Goal: Task Accomplishment & Management: Complete application form

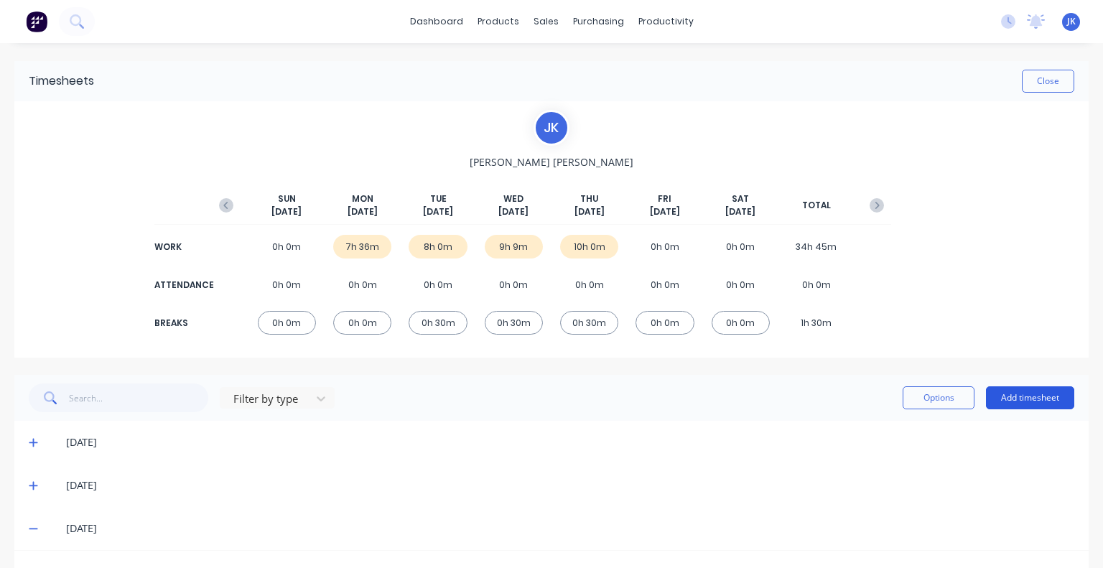
click at [1005, 398] on button "Add timesheet" at bounding box center [1030, 397] width 88 height 23
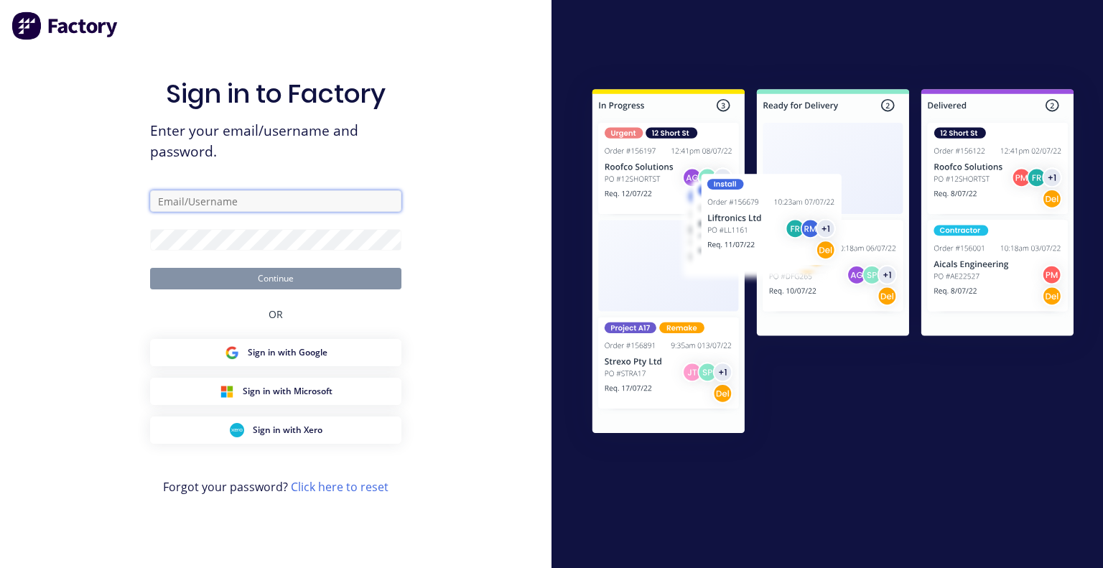
type input "[PERSON_NAME][EMAIL_ADDRESS][DOMAIN_NAME]"
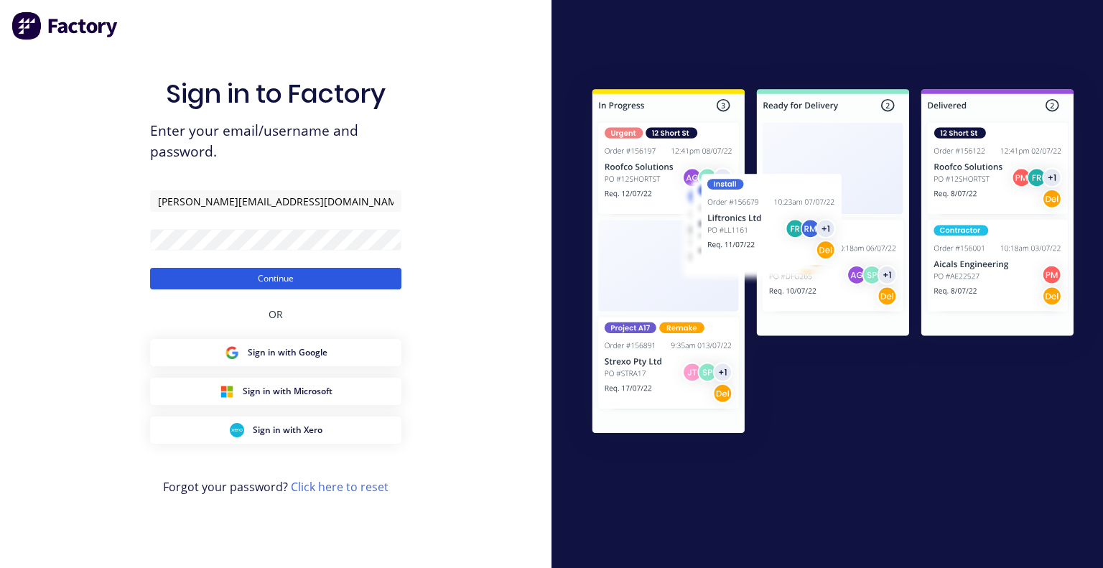
click at [299, 284] on button "Continue" at bounding box center [275, 279] width 251 height 22
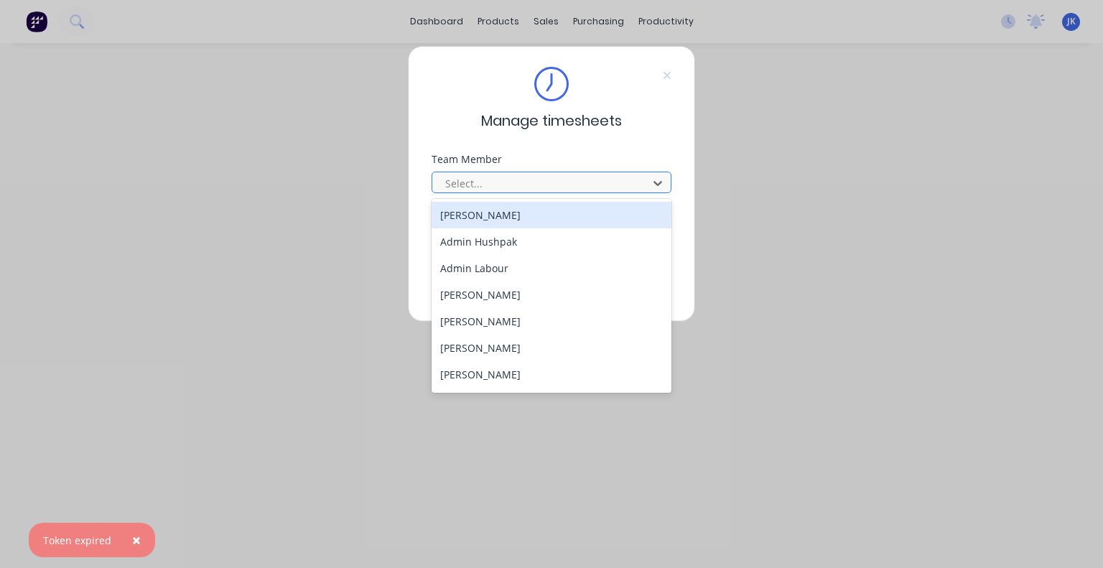
click at [454, 174] on div at bounding box center [542, 183] width 197 height 18
type input "ju"
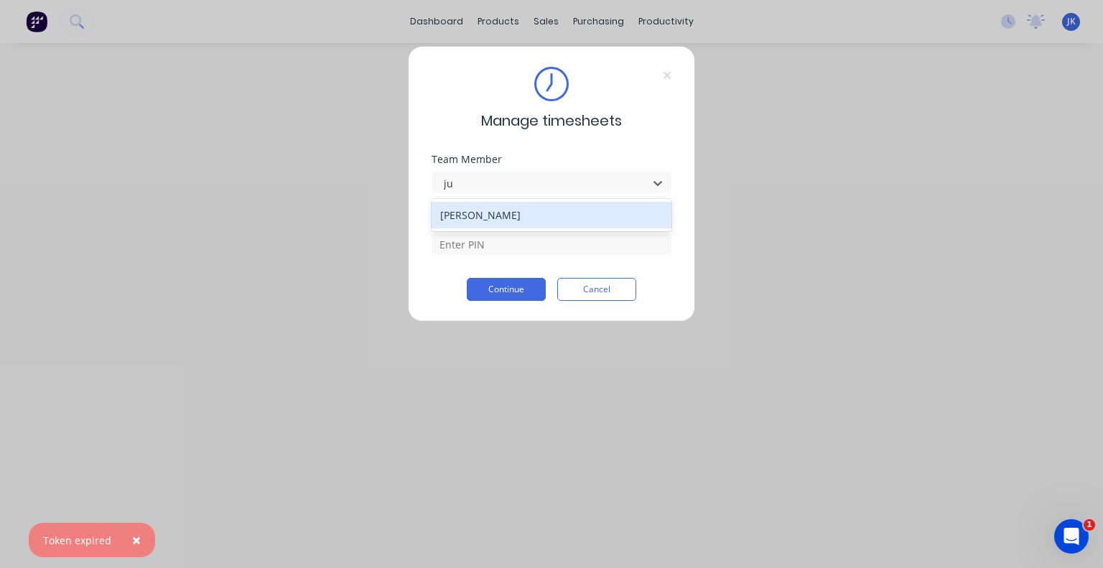
click at [481, 217] on div "[PERSON_NAME]" at bounding box center [551, 215] width 240 height 27
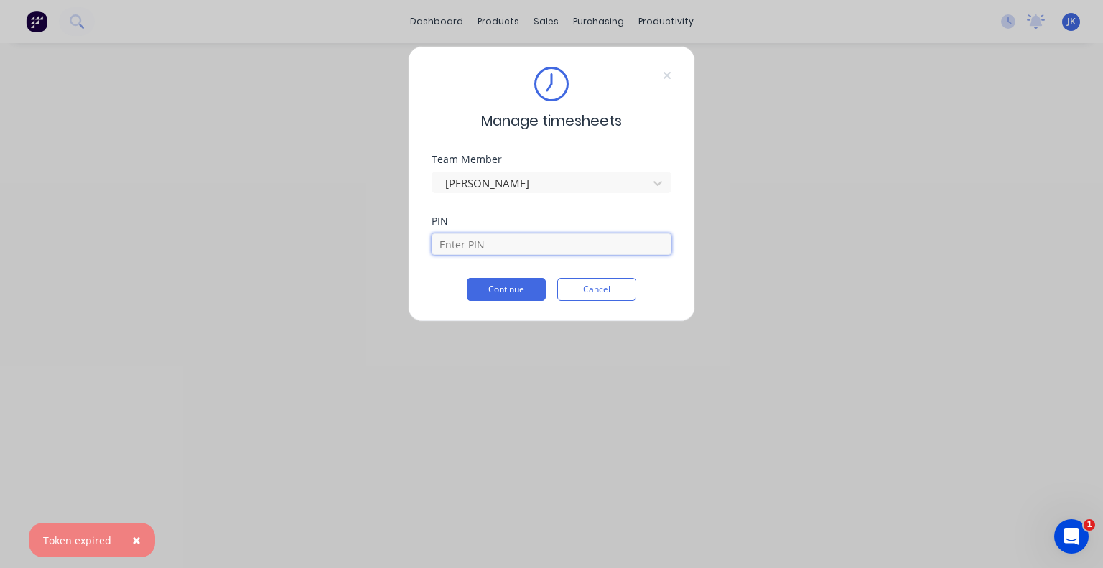
click at [480, 246] on input at bounding box center [551, 244] width 240 height 22
type input "5683"
click at [500, 297] on button "Continue" at bounding box center [506, 289] width 79 height 23
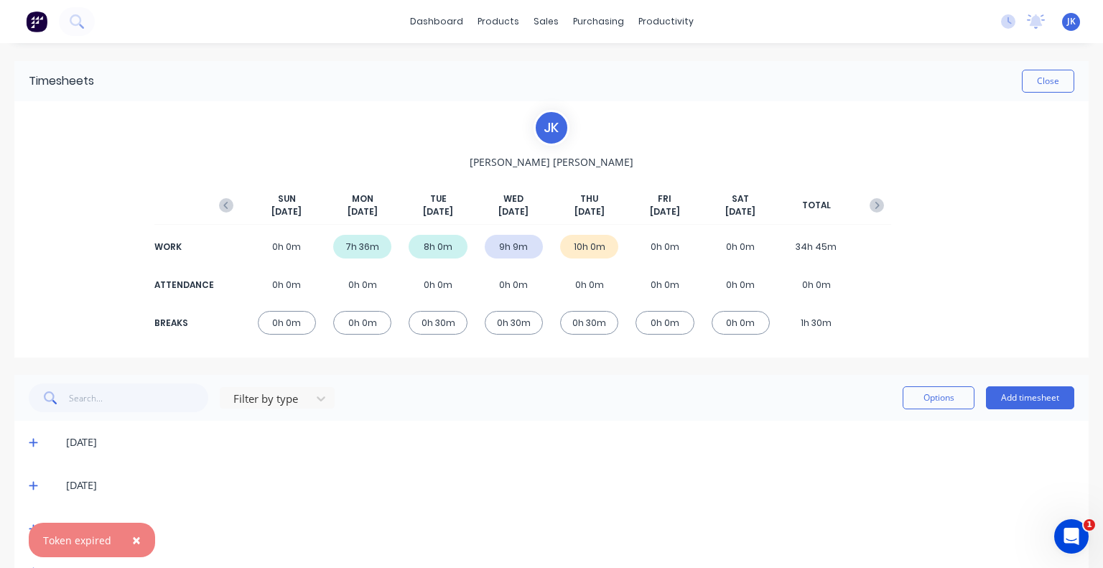
scroll to position [42, 0]
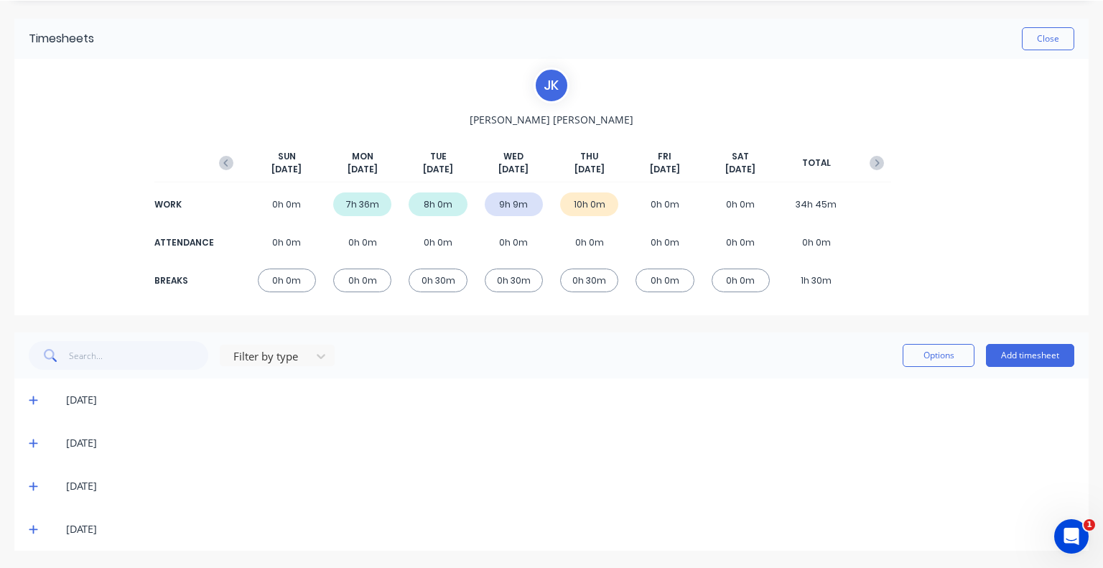
click at [34, 485] on icon at bounding box center [33, 486] width 9 height 9
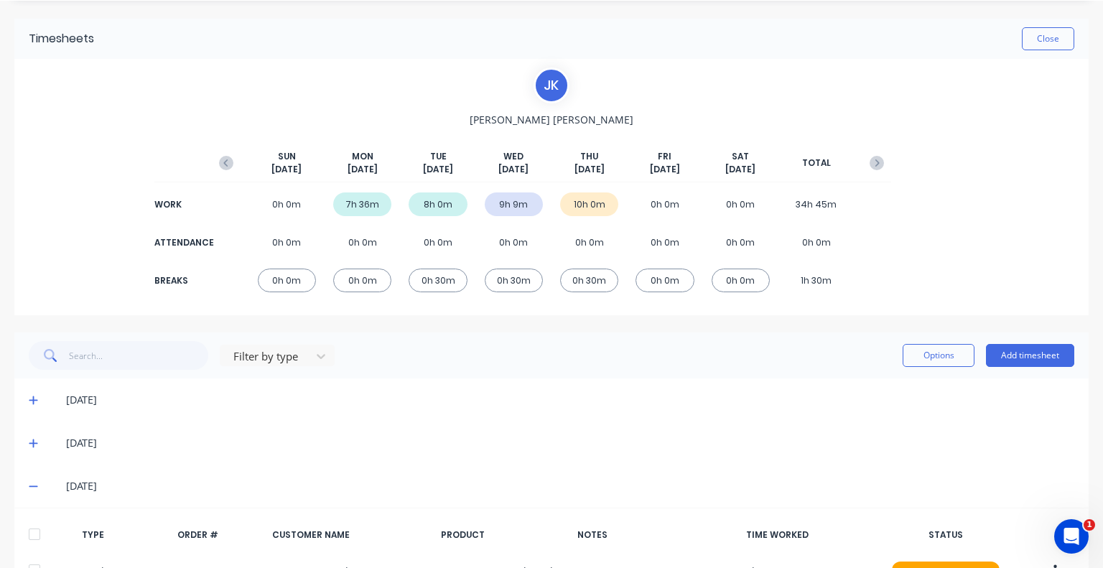
scroll to position [345, 0]
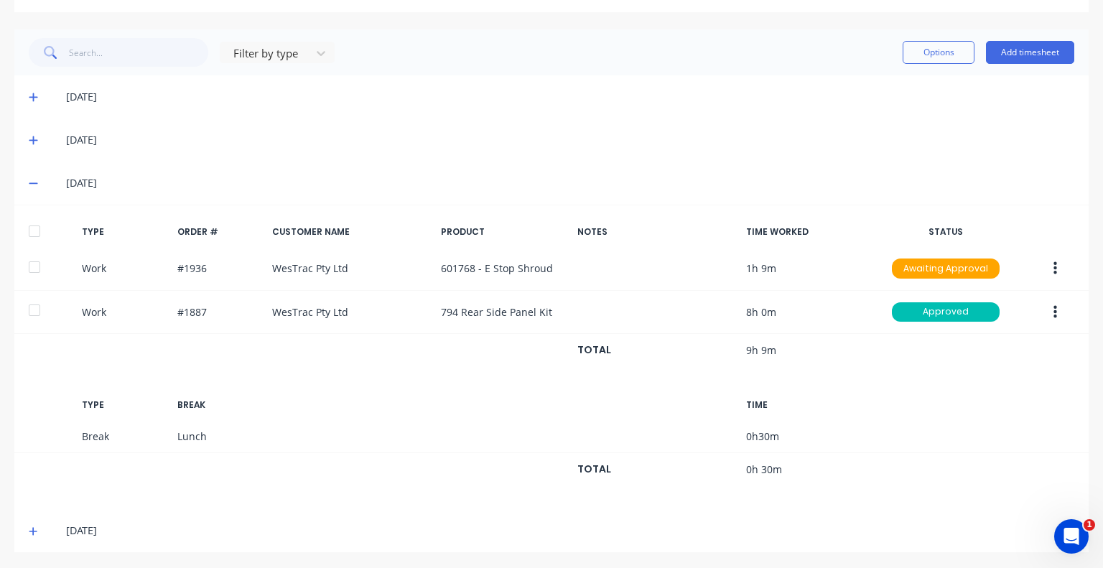
click at [36, 183] on icon at bounding box center [33, 183] width 9 height 10
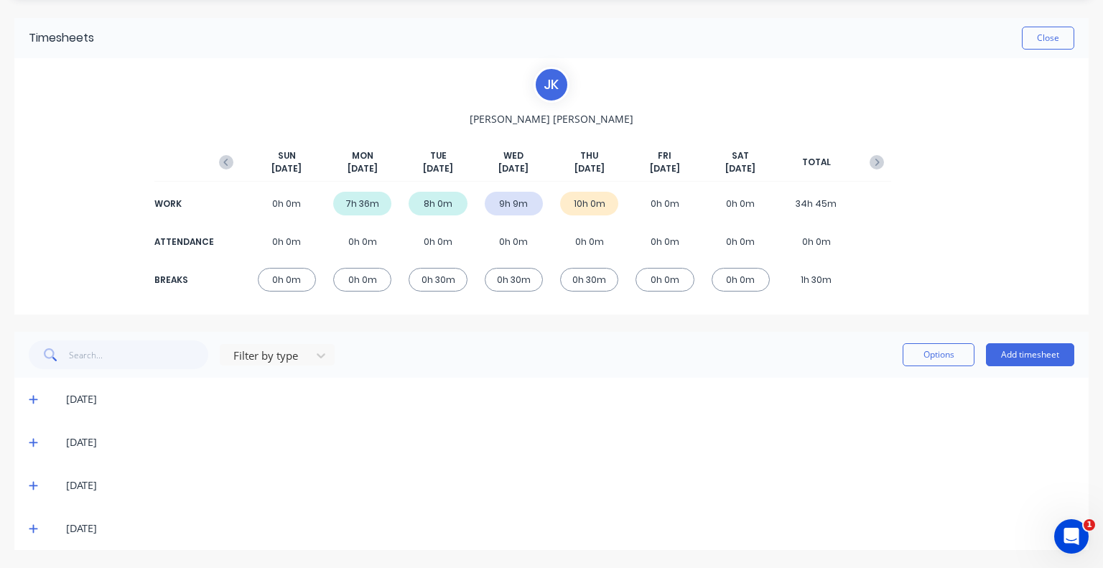
scroll to position [42, 0]
click at [27, 533] on div "[DATE]" at bounding box center [551, 528] width 1074 height 43
click at [34, 528] on icon at bounding box center [33, 529] width 9 height 10
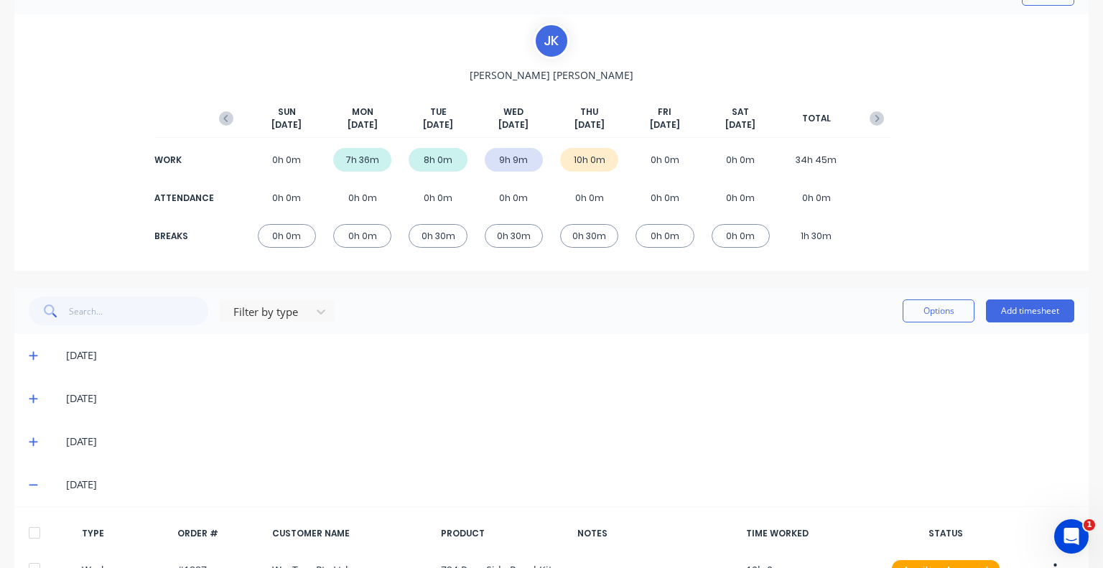
scroll to position [302, 0]
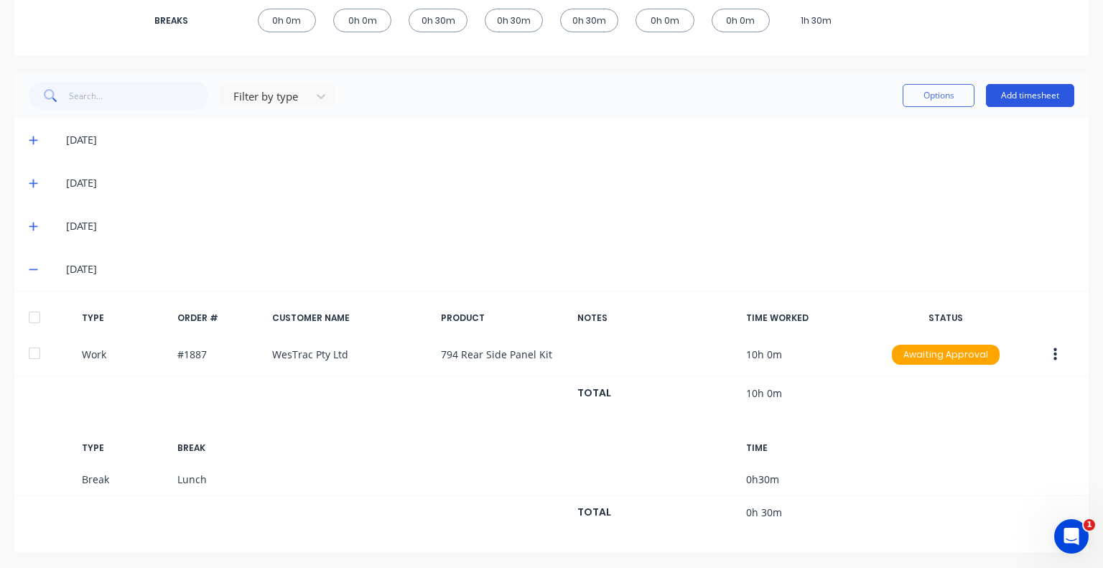
click at [1026, 94] on button "Add timesheet" at bounding box center [1030, 95] width 88 height 23
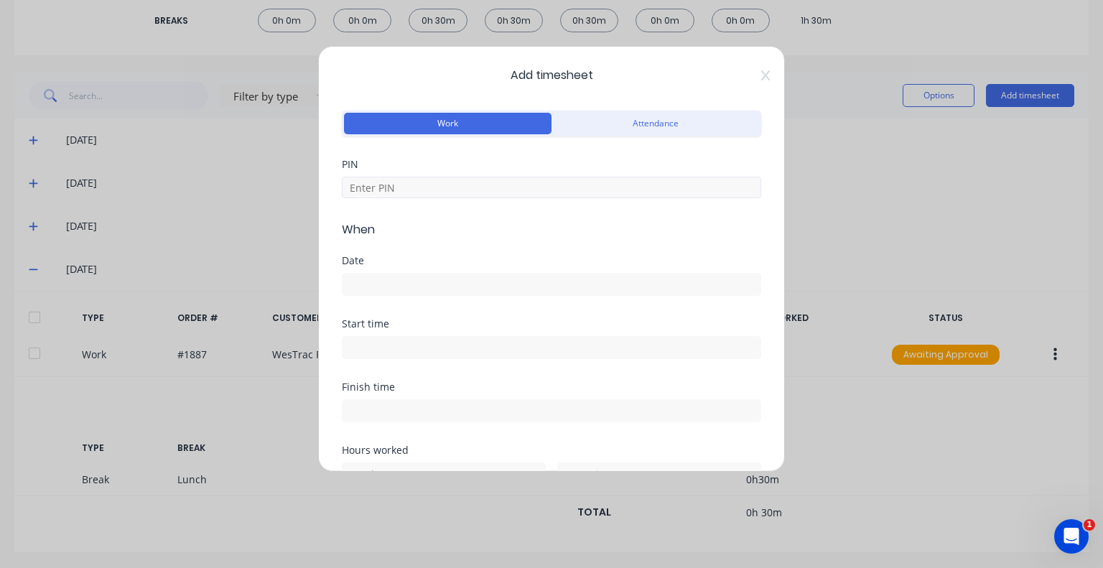
click at [429, 175] on div at bounding box center [551, 185] width 419 height 25
click at [429, 182] on input at bounding box center [551, 188] width 419 height 22
type input "5683"
click at [421, 283] on input at bounding box center [551, 284] width 418 height 22
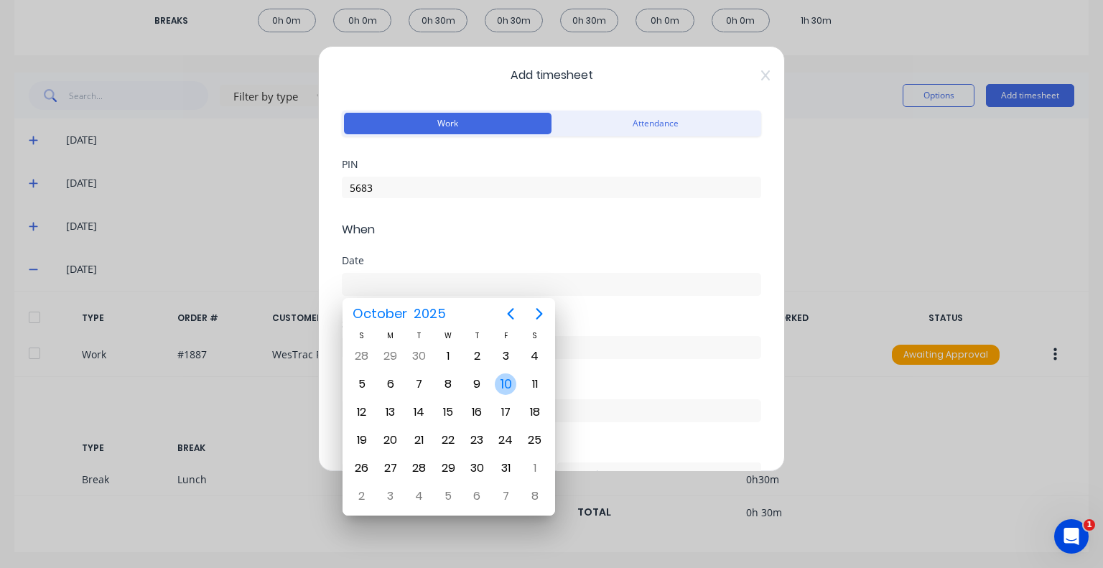
click at [505, 378] on div "10" at bounding box center [506, 384] width 22 height 22
type input "[DATE]"
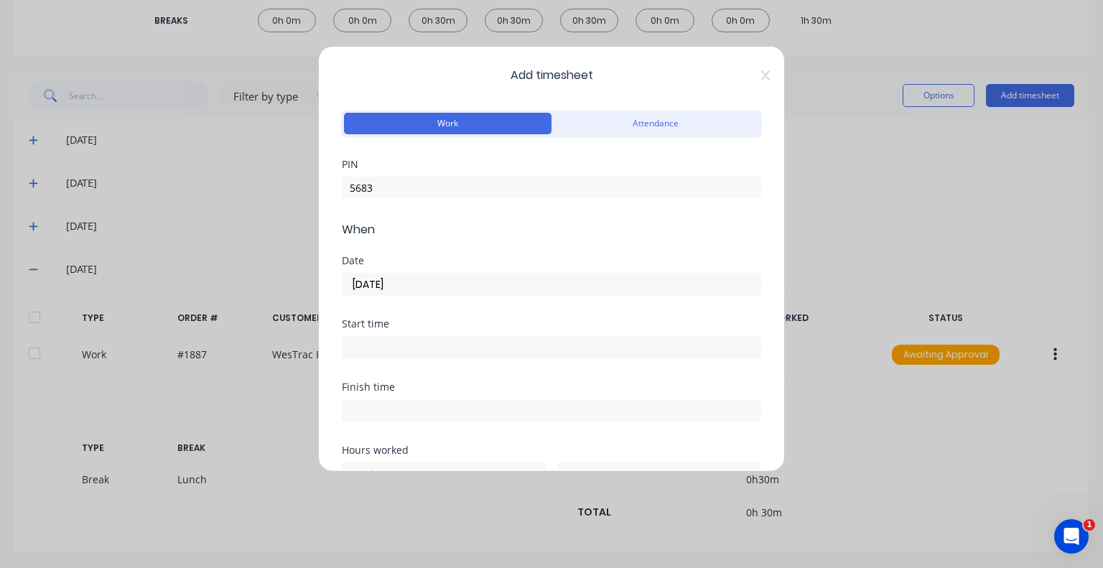
click at [439, 345] on input at bounding box center [551, 348] width 418 height 22
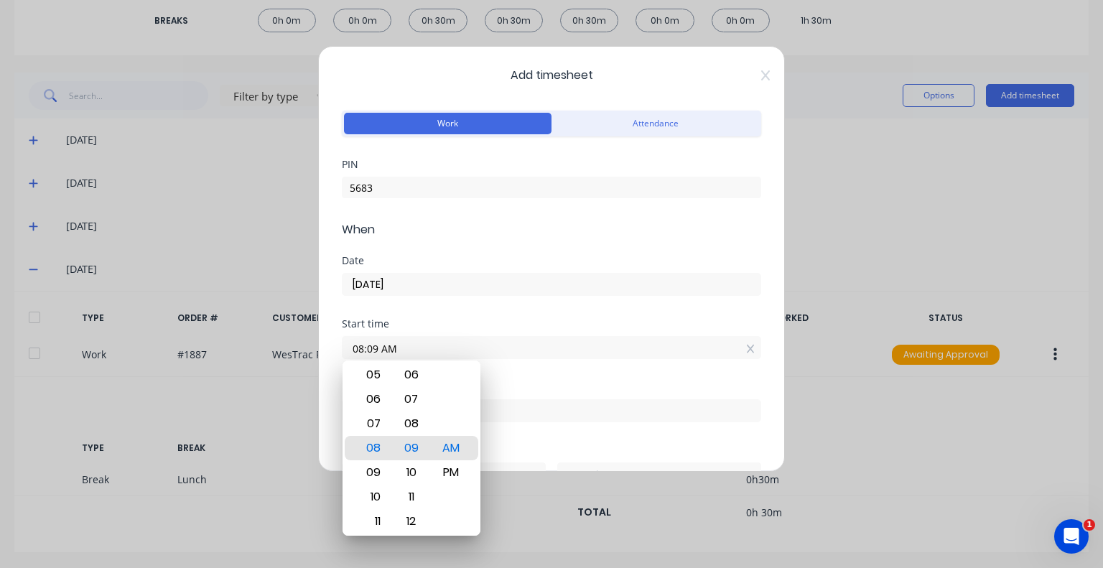
drag, startPoint x: 438, startPoint y: 349, endPoint x: 299, endPoint y: 352, distance: 139.3
click at [299, 352] on div "Add timesheet Work Attendance PIN 5683 When Date [DATE] Start time 08:09 AM Fin…" at bounding box center [551, 284] width 1103 height 568
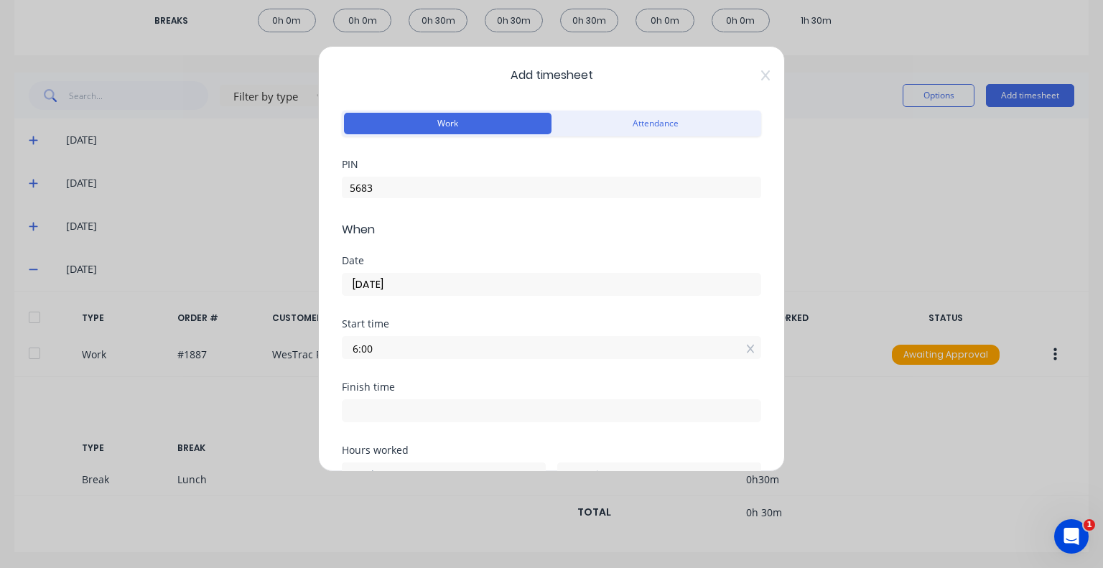
type input "06:00 AM"
click at [425, 299] on div "Date [DATE]" at bounding box center [551, 287] width 419 height 63
click at [415, 403] on input at bounding box center [551, 411] width 418 height 22
type input "08:09 AM"
type input "2"
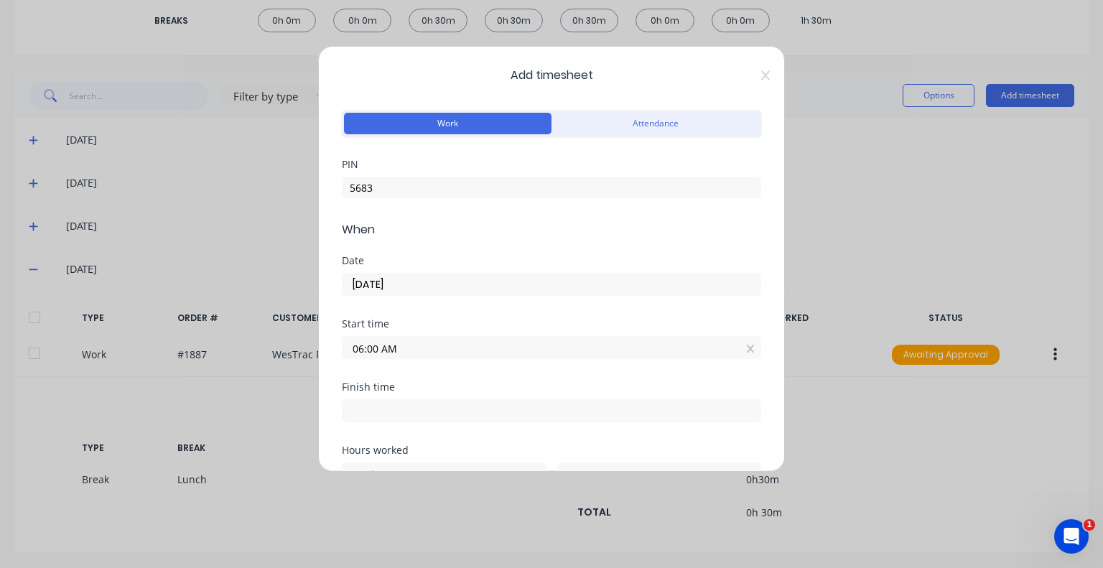
type input "9"
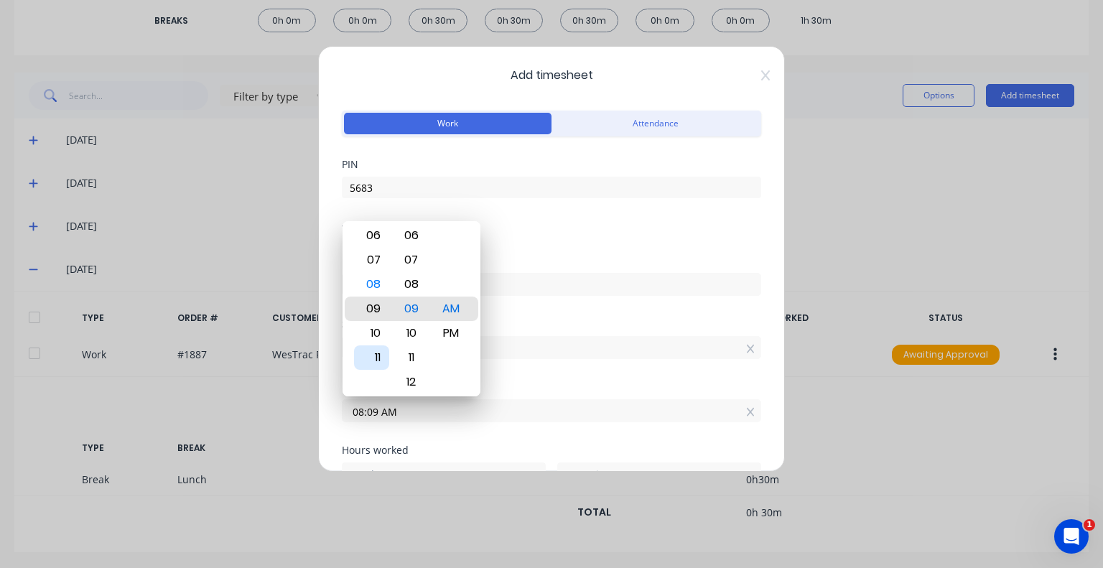
type input "09:09 AM"
type input "3"
type input "10:09 AM"
type input "4"
type input "06:09 AM"
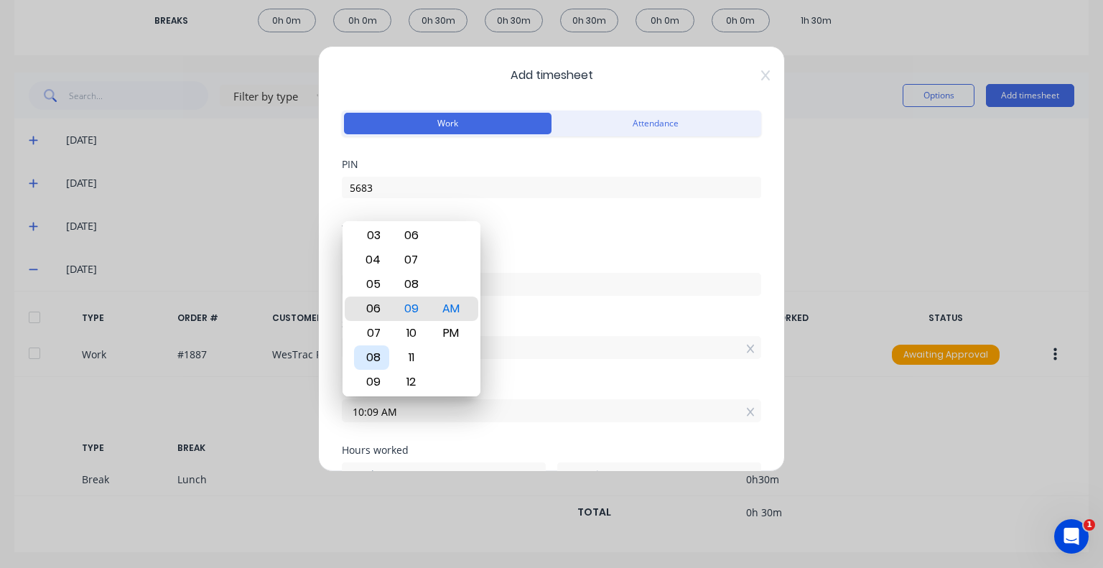
type input "0"
drag, startPoint x: 382, startPoint y: 411, endPoint x: 327, endPoint y: 418, distance: 55.7
click at [327, 418] on div "Add timesheet Work Attendance PIN 5683 When Date [DATE] Start time 06:00 AM Fin…" at bounding box center [551, 259] width 467 height 426
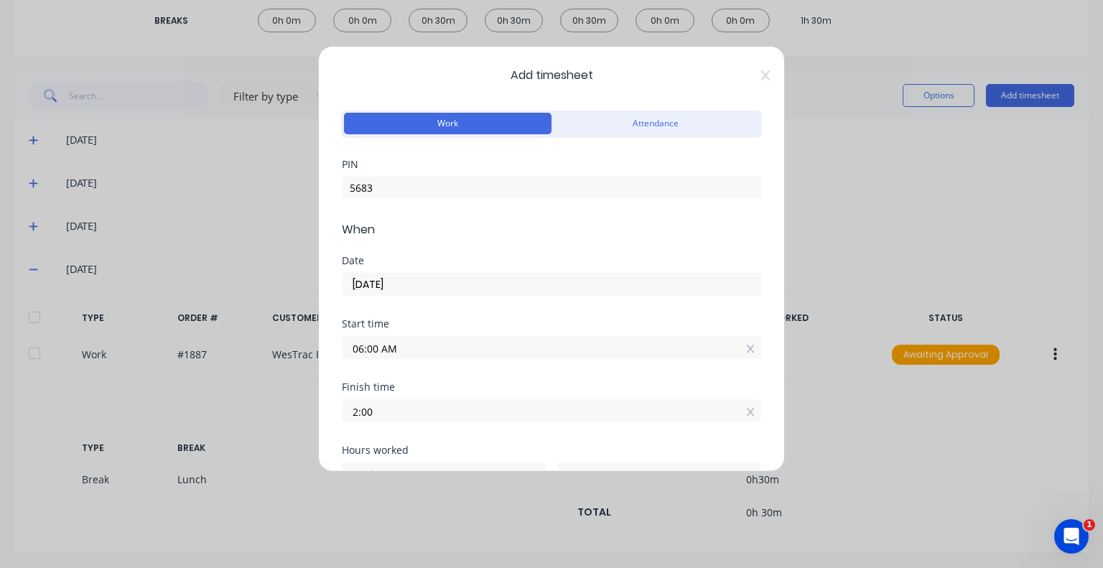
type input "02:00 AM"
type input "20"
type input "0"
click at [451, 380] on div "Start time 06:00 AM" at bounding box center [551, 350] width 419 height 63
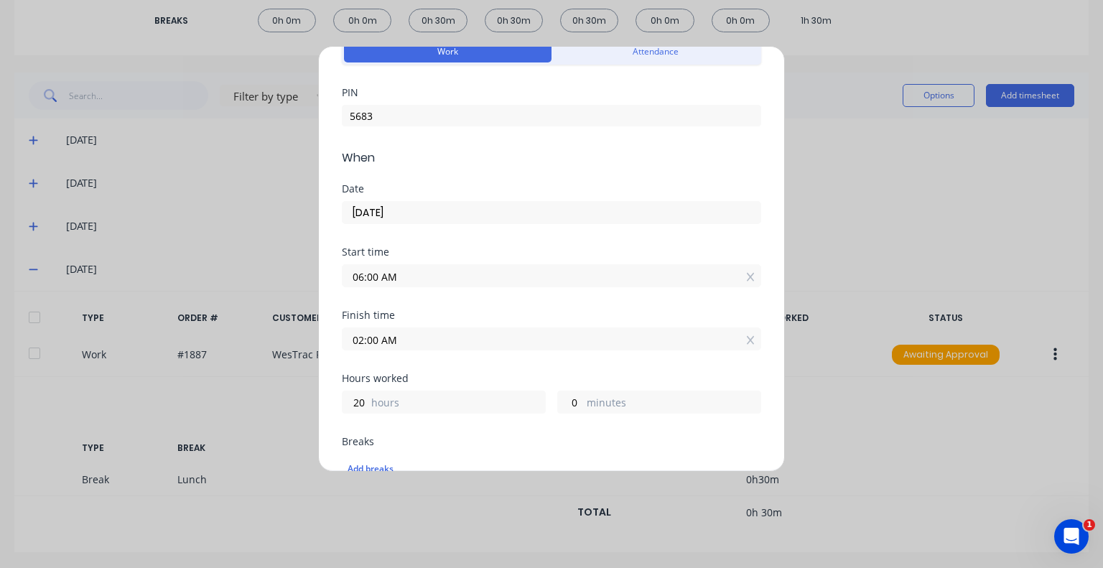
click at [433, 335] on input "02:00 AM" at bounding box center [551, 339] width 418 height 22
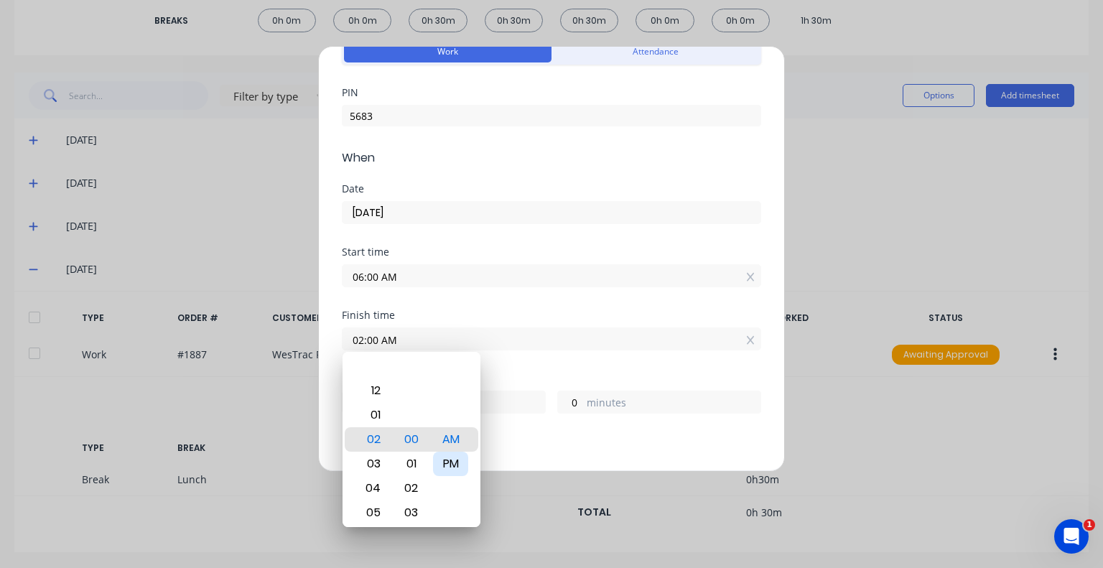
click at [449, 461] on div "PM" at bounding box center [450, 463] width 35 height 24
type input "02:00 PM"
type input "8"
click at [535, 301] on div "Start time 06:00 AM" at bounding box center [551, 278] width 419 height 63
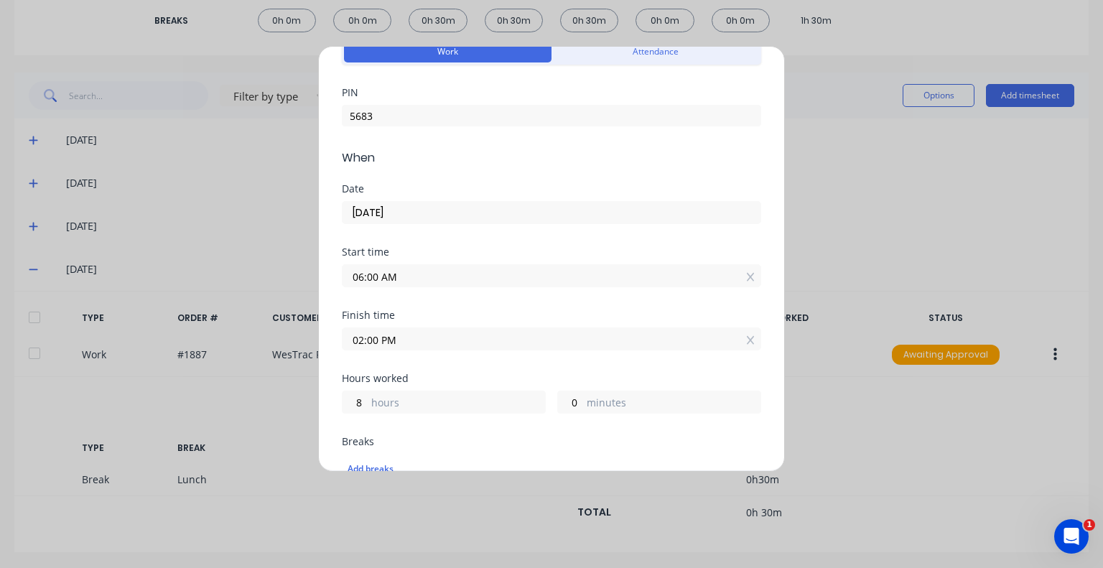
scroll to position [144, 0]
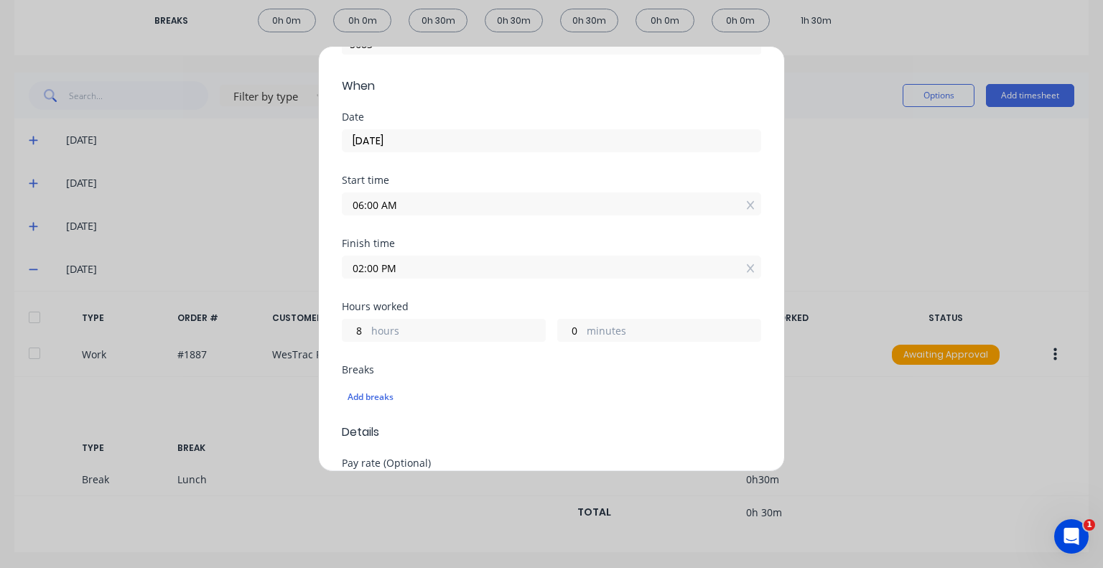
click at [483, 371] on div "Breaks" at bounding box center [551, 370] width 419 height 10
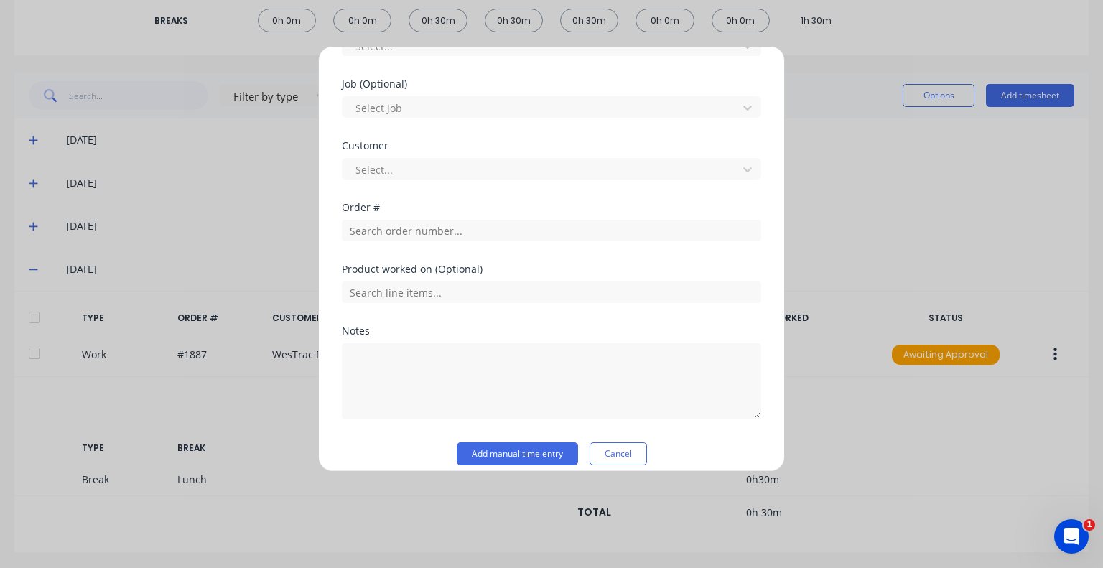
scroll to position [657, 0]
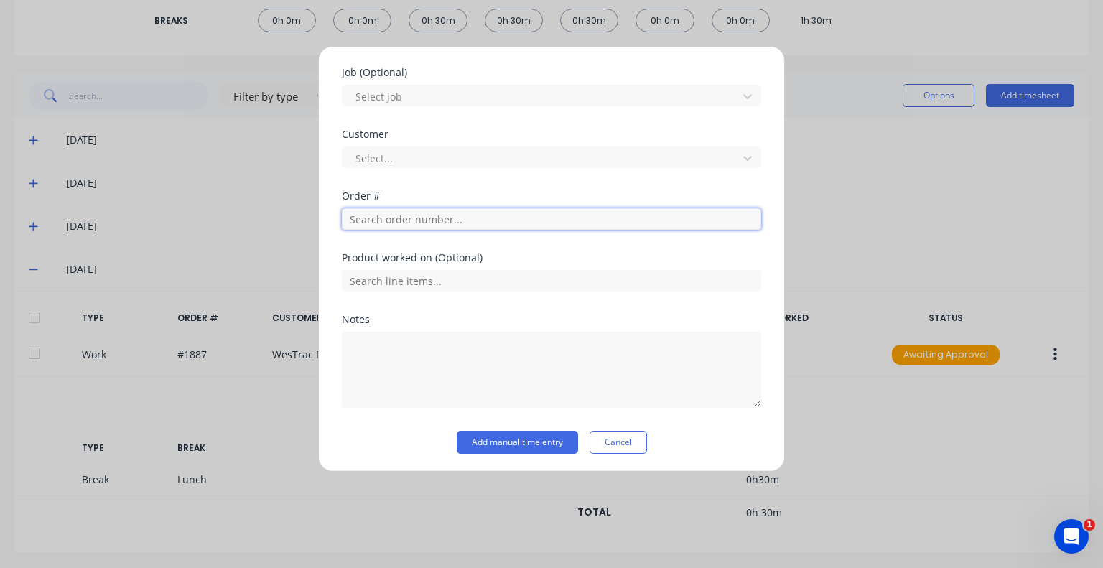
click at [436, 219] on input "text" at bounding box center [551, 219] width 419 height 22
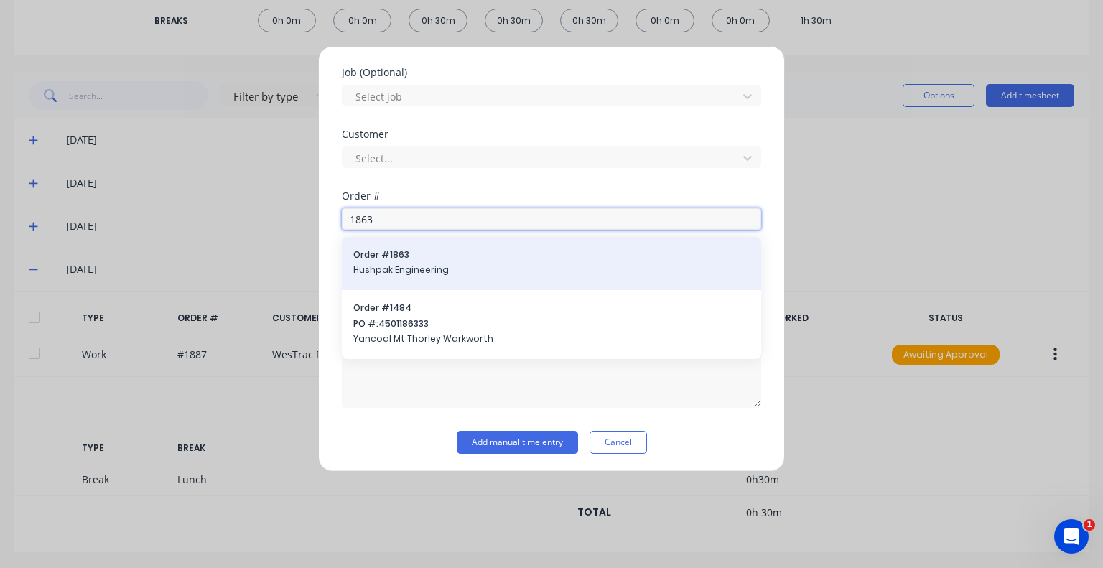
type input "1863"
click at [462, 263] on span "Hushpak Engineering" at bounding box center [551, 269] width 396 height 13
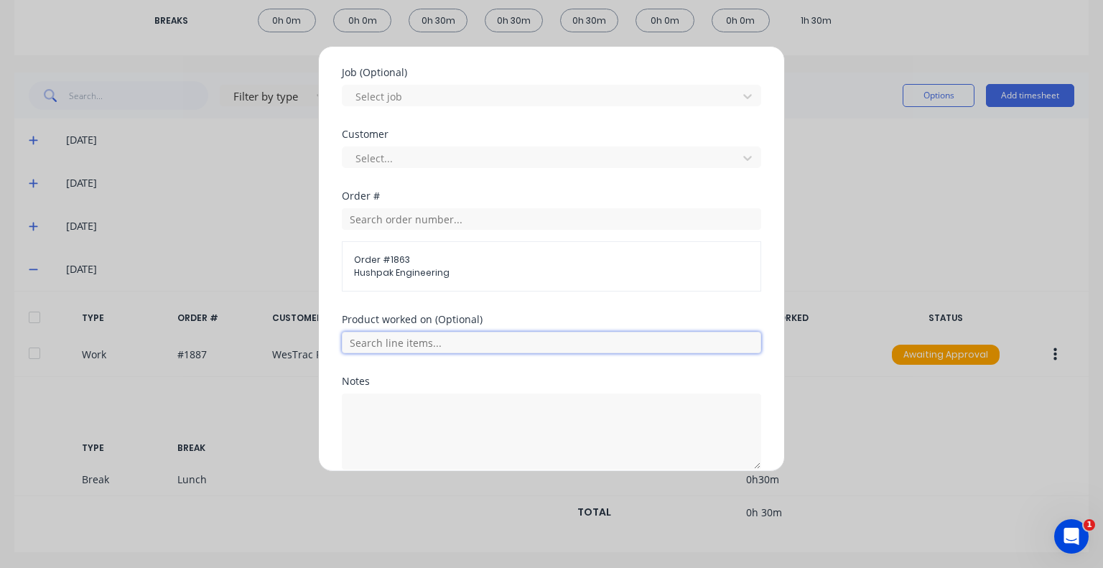
click at [450, 342] on input "text" at bounding box center [551, 343] width 419 height 22
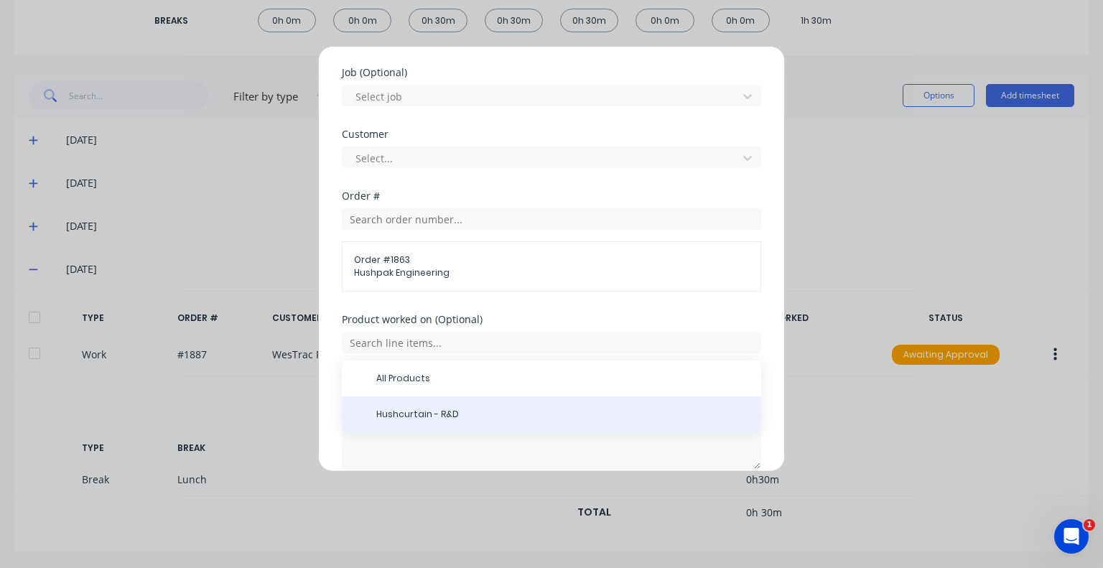
click at [464, 418] on div "Hushcurtain - R&D" at bounding box center [551, 414] width 419 height 36
click at [446, 421] on div "Hushcurtain - R&D" at bounding box center [551, 414] width 419 height 36
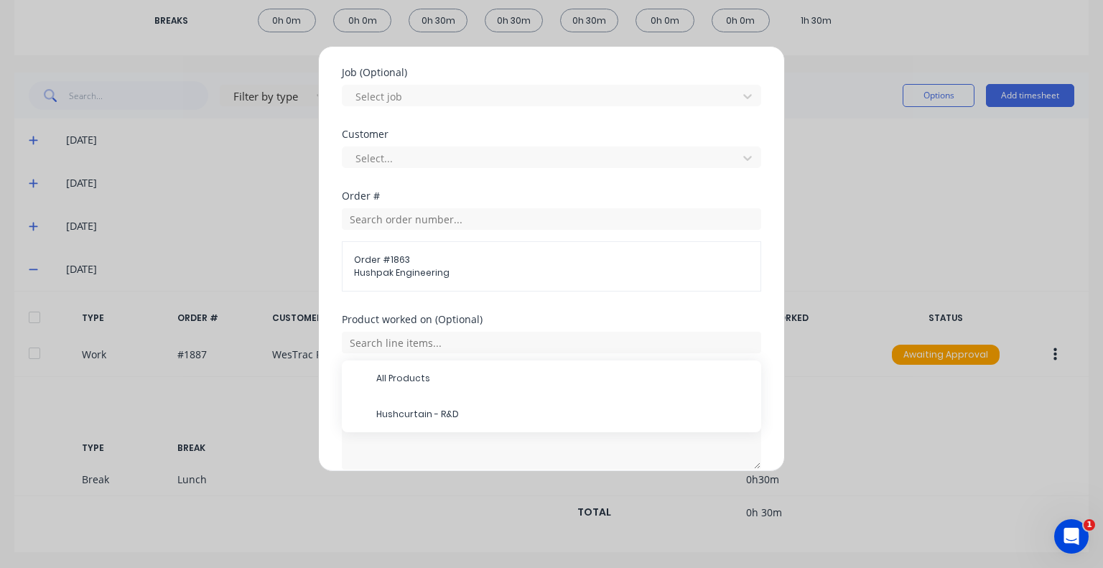
click at [421, 417] on span "Hushcurtain - R&D" at bounding box center [562, 414] width 373 height 13
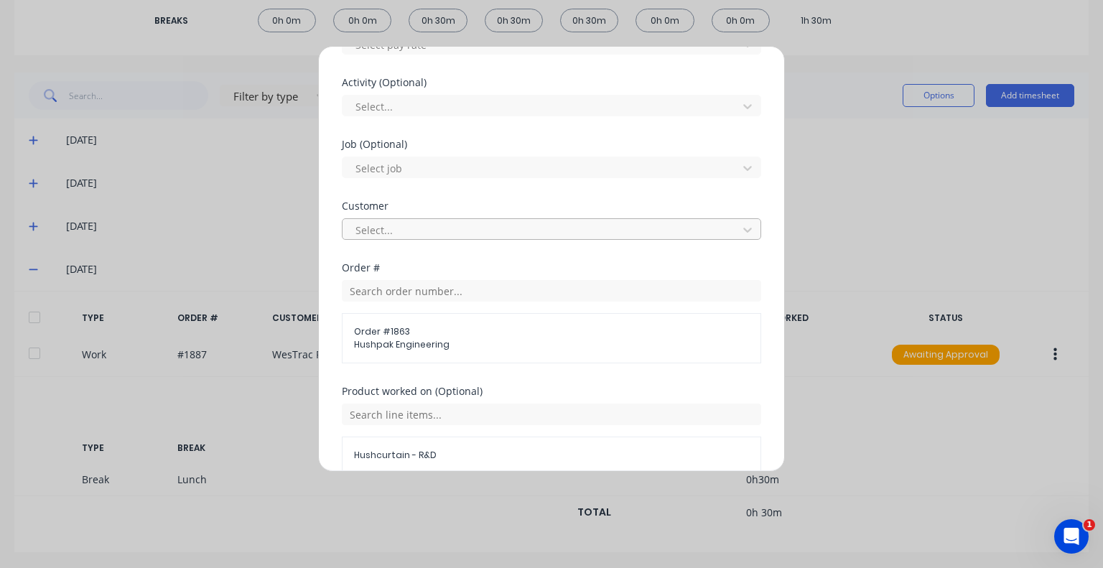
click at [458, 223] on div at bounding box center [542, 230] width 376 height 18
type input "hush"
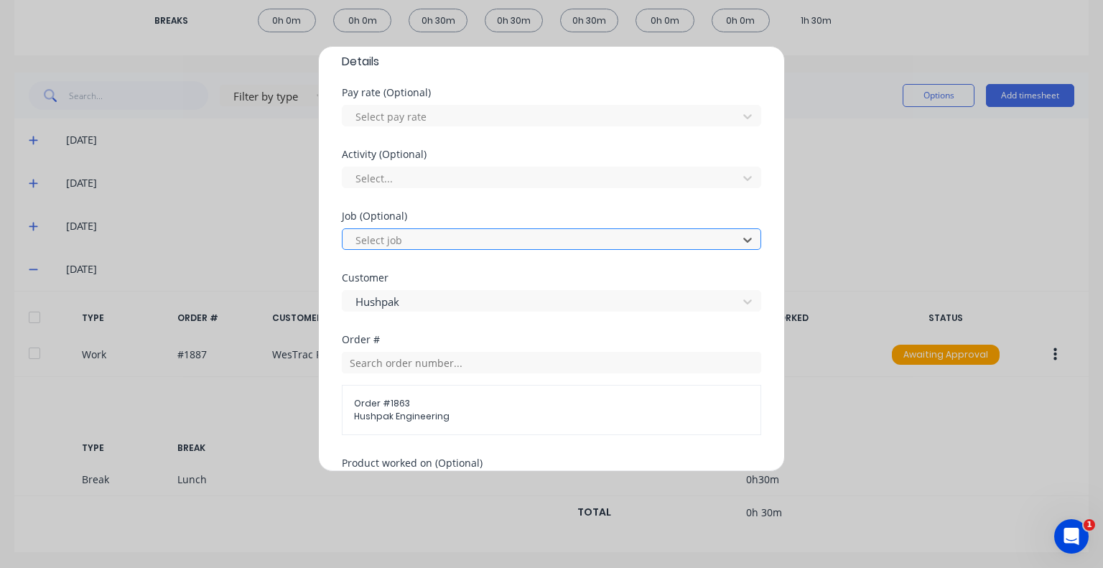
click at [467, 235] on div at bounding box center [542, 240] width 376 height 18
type input "1863"
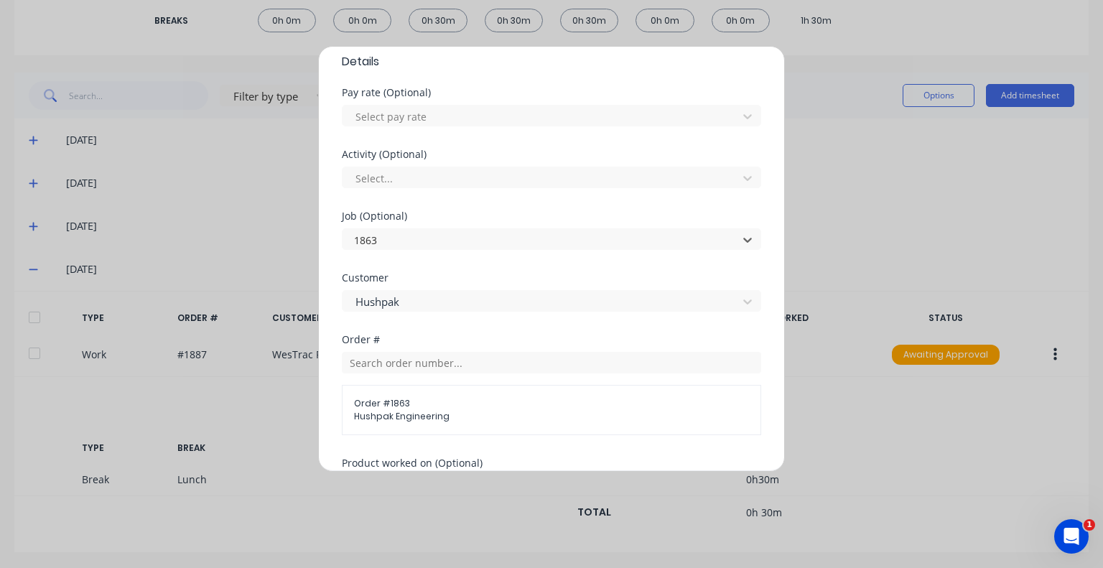
click at [466, 179] on div at bounding box center [542, 178] width 376 height 18
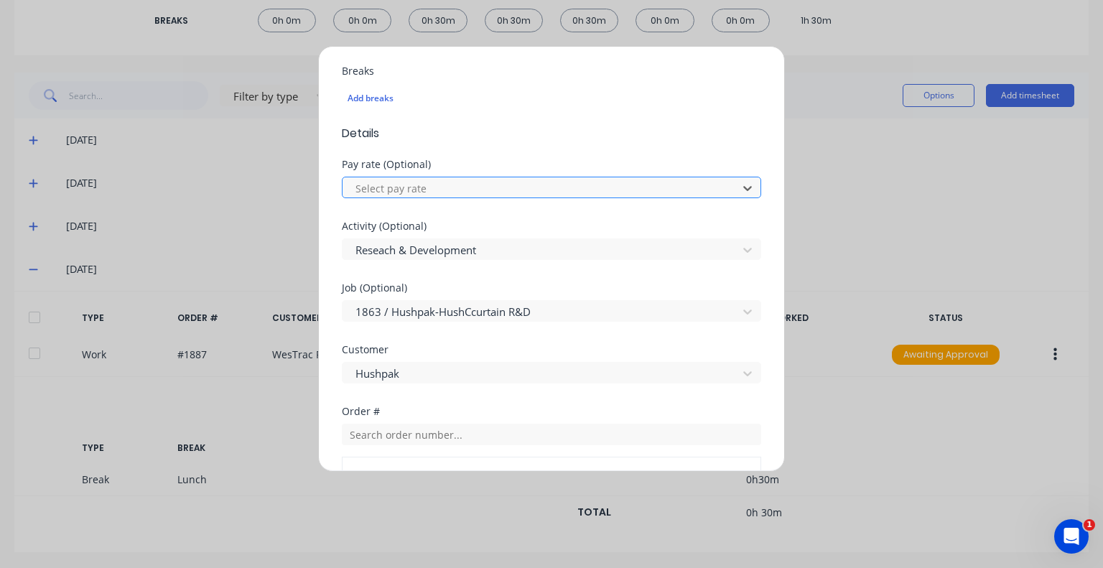
click at [428, 187] on div at bounding box center [542, 188] width 376 height 18
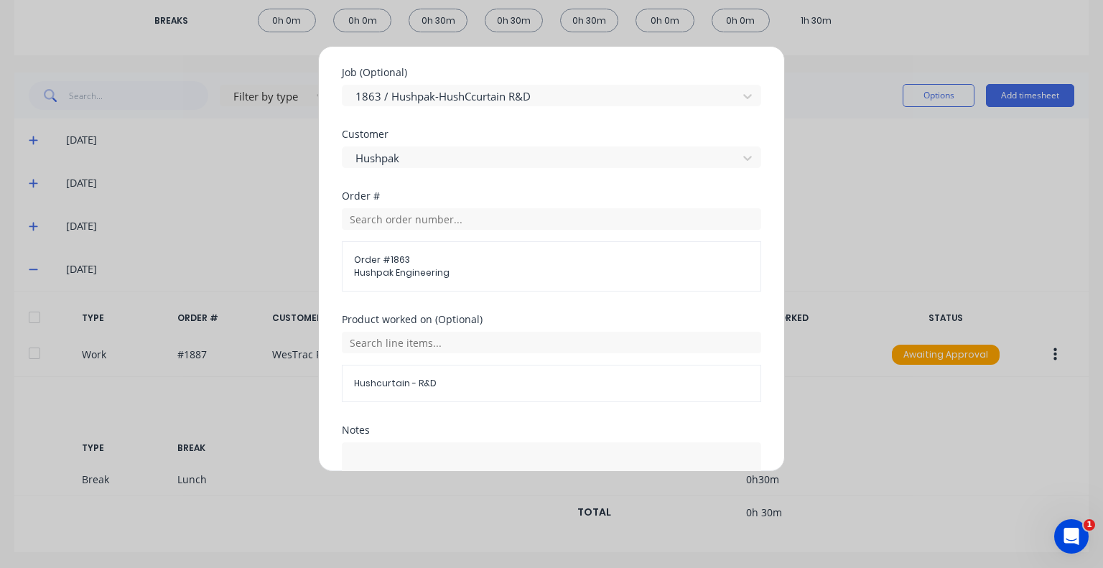
scroll to position [768, 0]
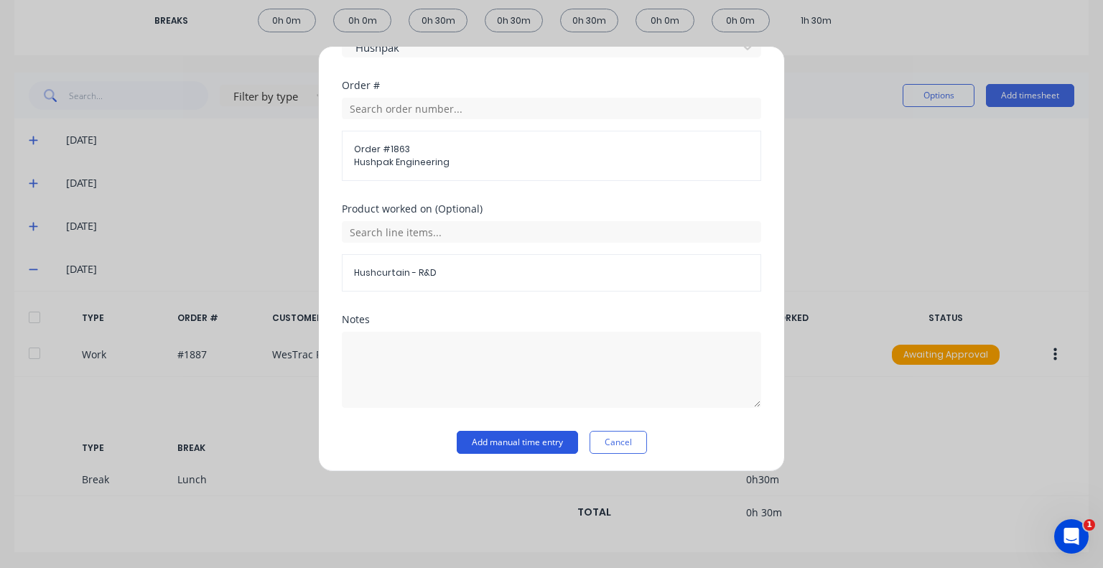
click at [522, 439] on button "Add manual time entry" at bounding box center [517, 442] width 121 height 23
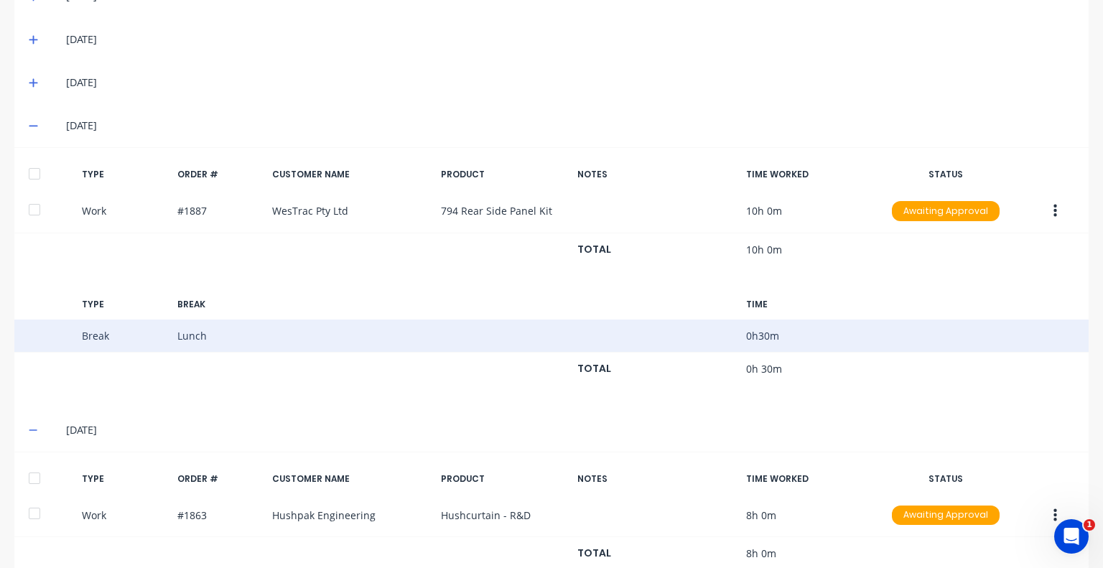
scroll to position [487, 0]
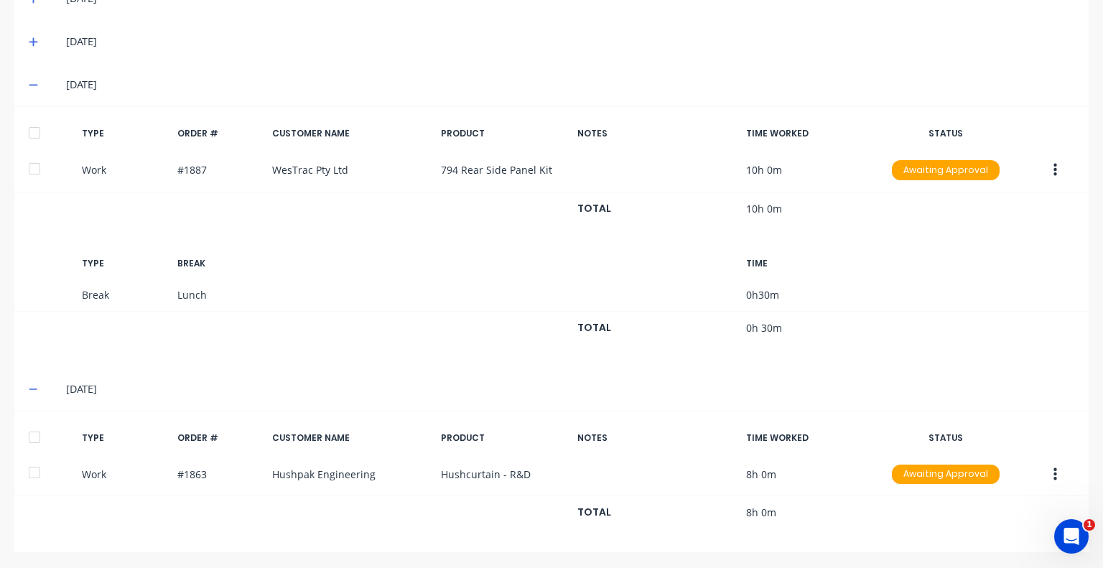
click at [32, 85] on icon at bounding box center [33, 85] width 9 height 10
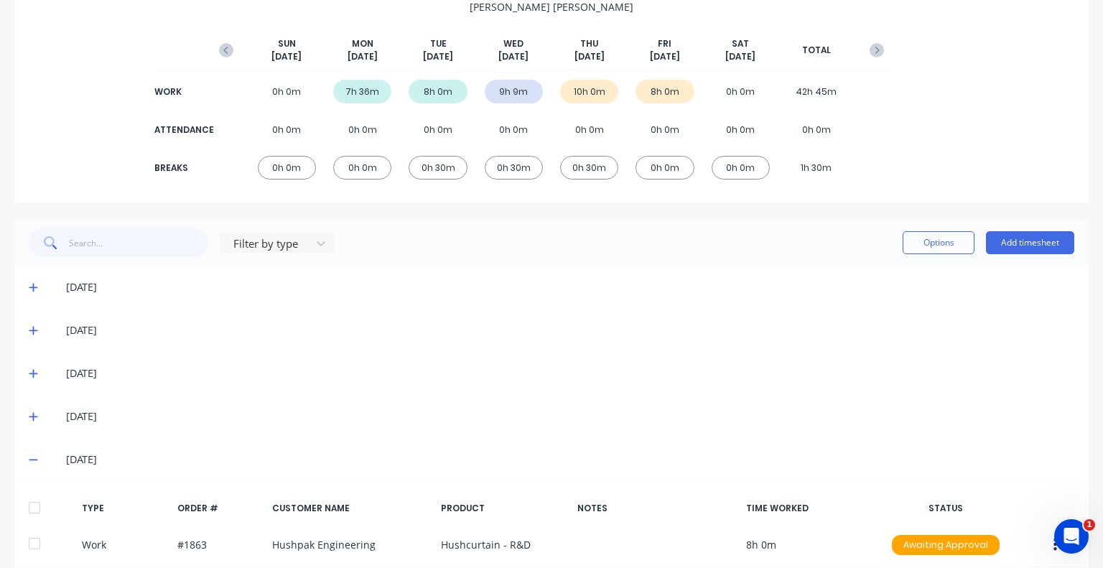
scroll to position [227, 0]
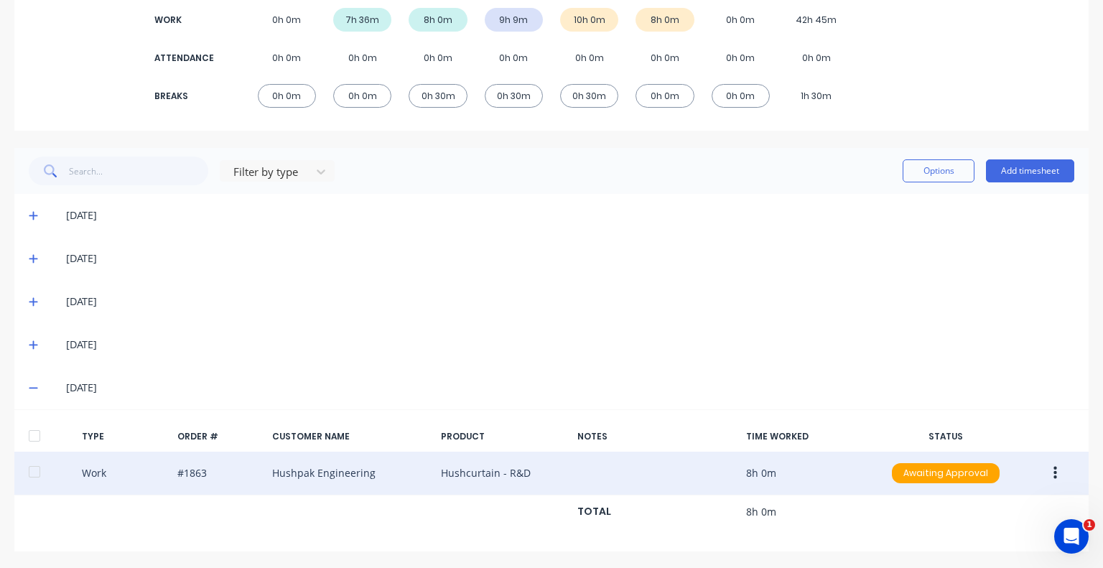
click at [1042, 467] on button "button" at bounding box center [1055, 473] width 34 height 26
click at [1025, 471] on div "Duplicate" at bounding box center [1003, 476] width 111 height 21
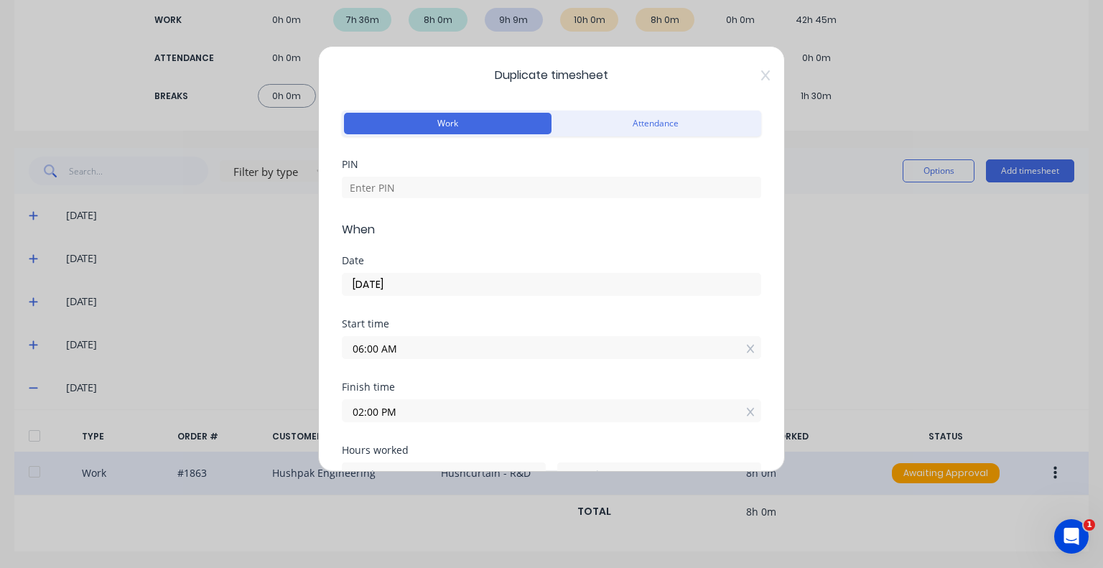
click at [408, 347] on input "06:00 AM" at bounding box center [551, 348] width 418 height 22
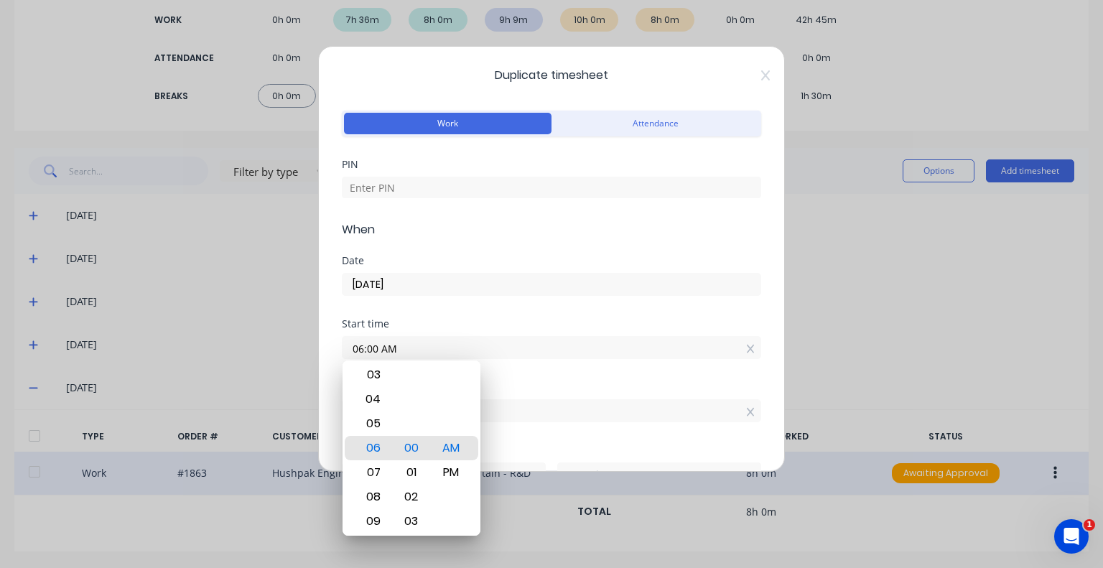
drag, startPoint x: 408, startPoint y: 347, endPoint x: 346, endPoint y: 352, distance: 62.6
click at [346, 352] on input "06:00 AM" at bounding box center [551, 348] width 418 height 22
type input "11:15 AM"
type input "2"
type input "45"
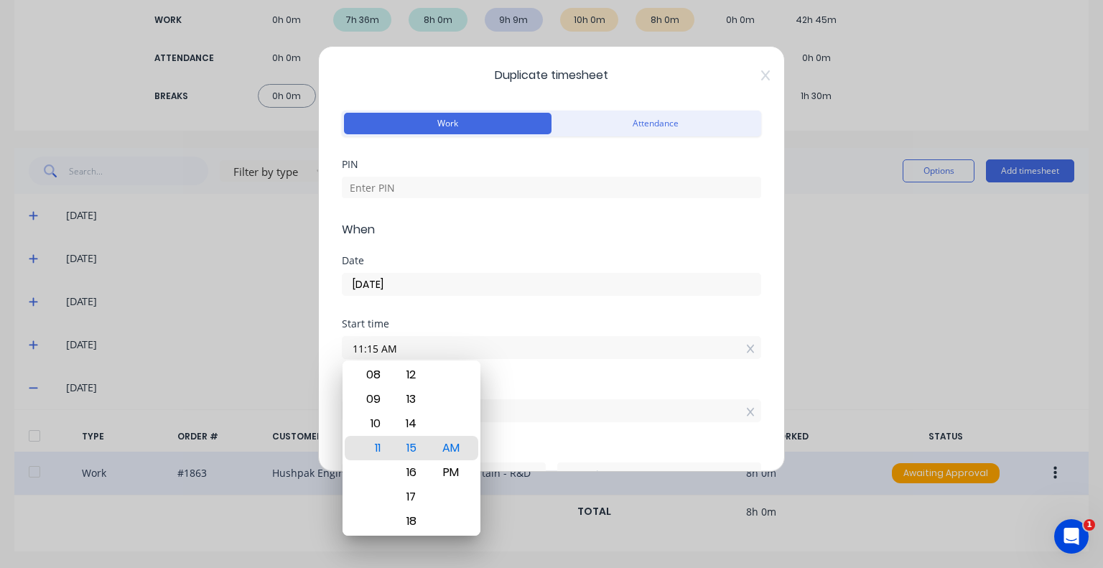
click at [546, 309] on div "Date [DATE]" at bounding box center [551, 287] width 419 height 63
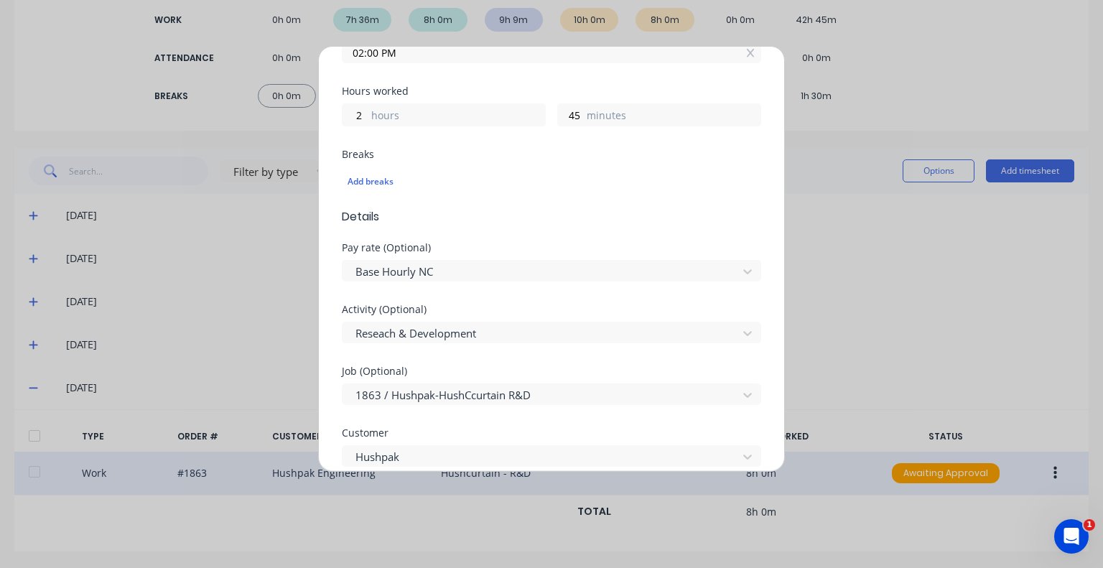
scroll to position [431, 0]
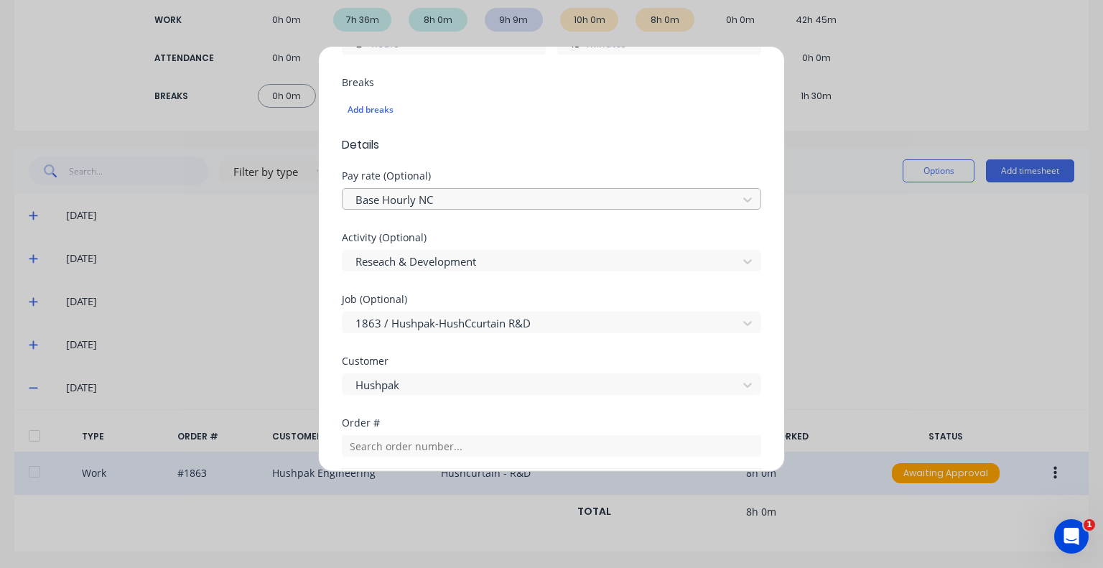
click at [517, 197] on div at bounding box center [542, 200] width 376 height 18
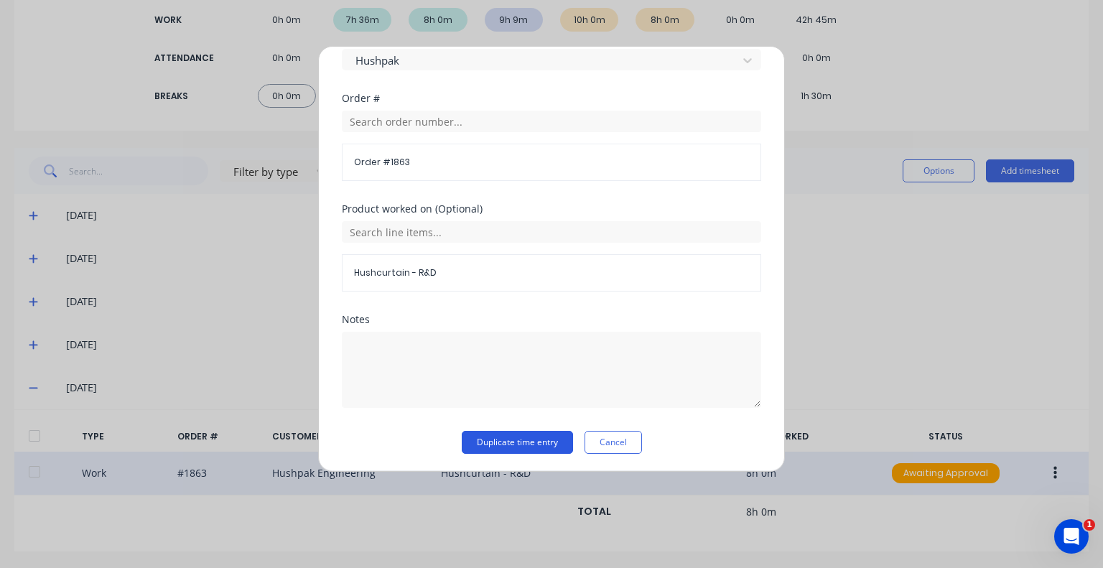
click at [518, 436] on button "Duplicate time entry" at bounding box center [517, 442] width 111 height 23
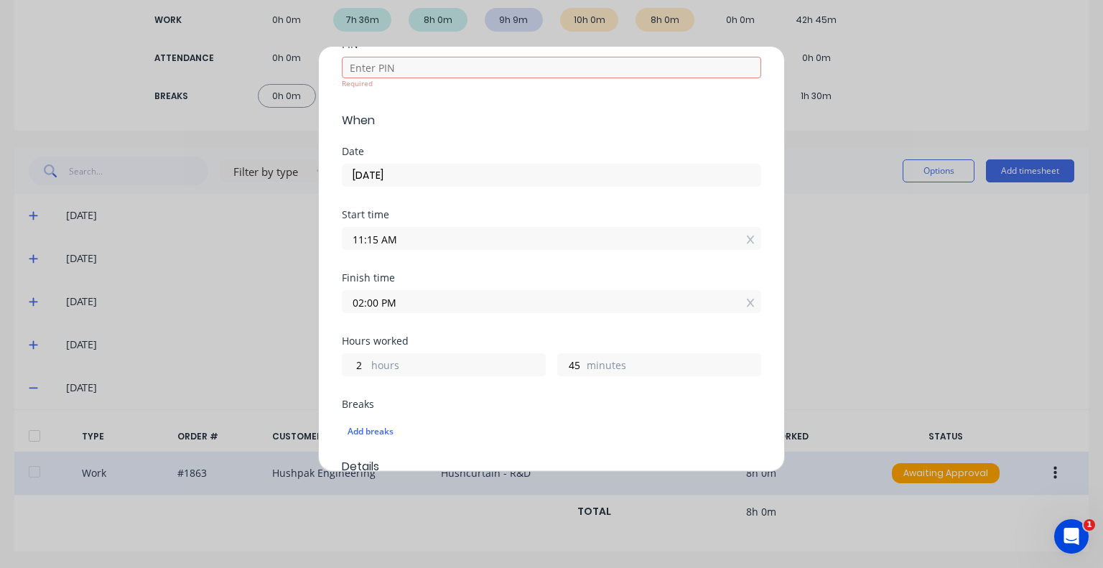
scroll to position [0, 0]
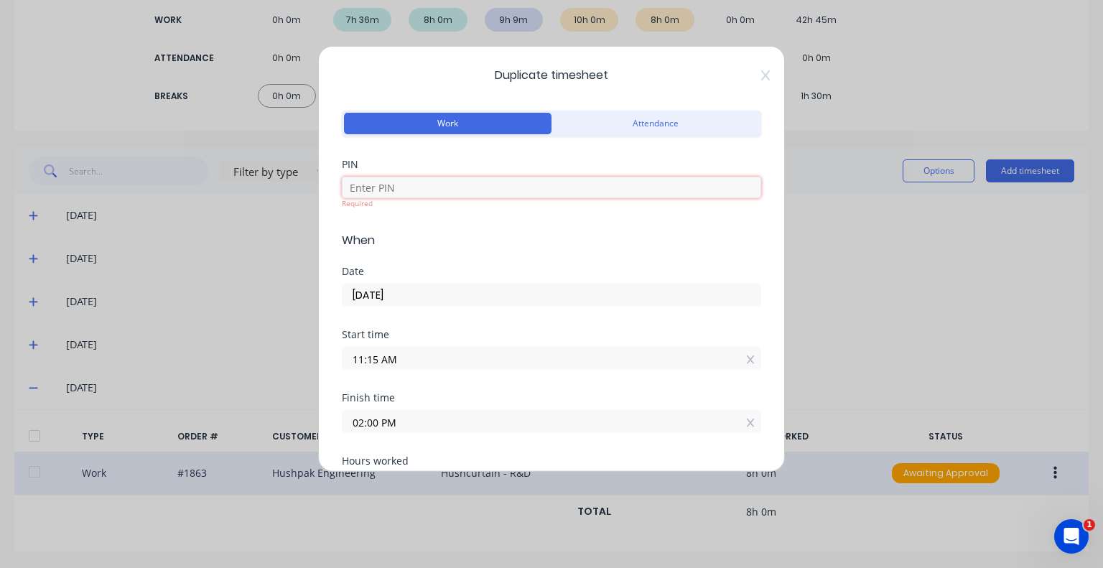
click at [422, 193] on input at bounding box center [551, 188] width 419 height 22
type input "5683"
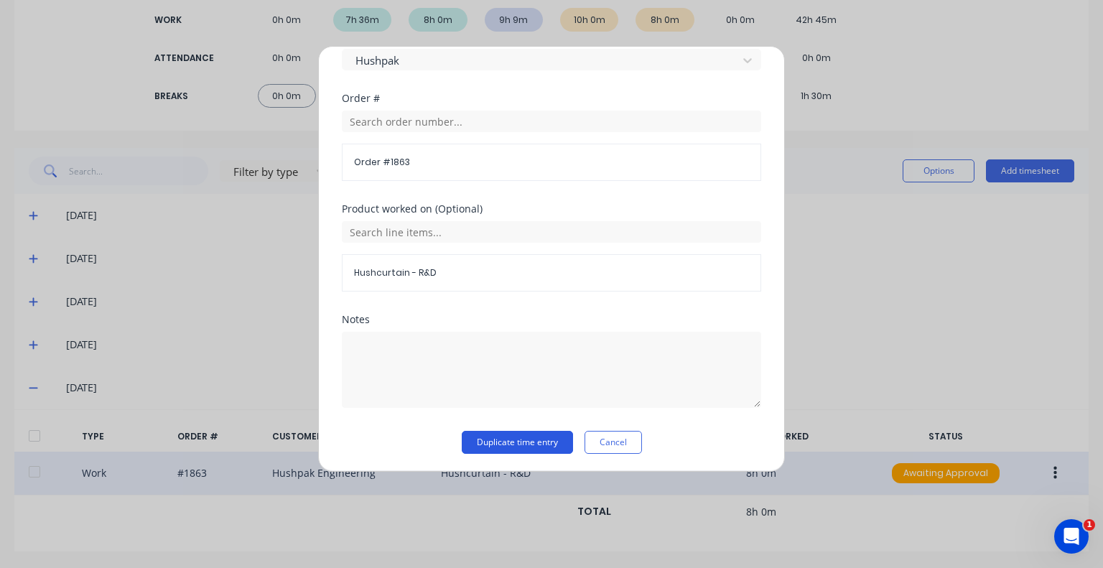
click at [530, 436] on button "Duplicate time entry" at bounding box center [517, 442] width 111 height 23
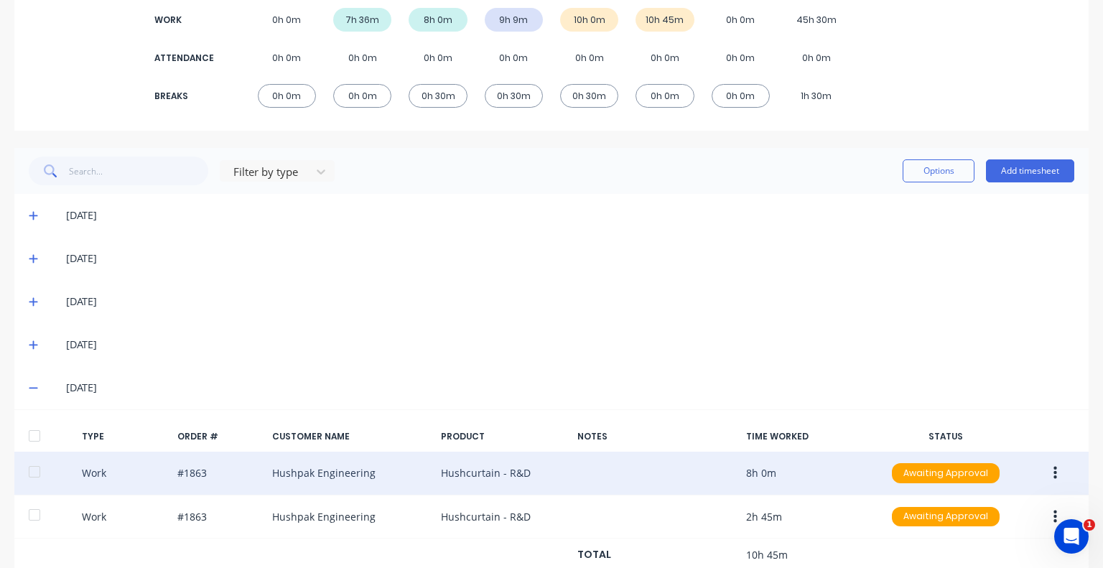
scroll to position [270, 0]
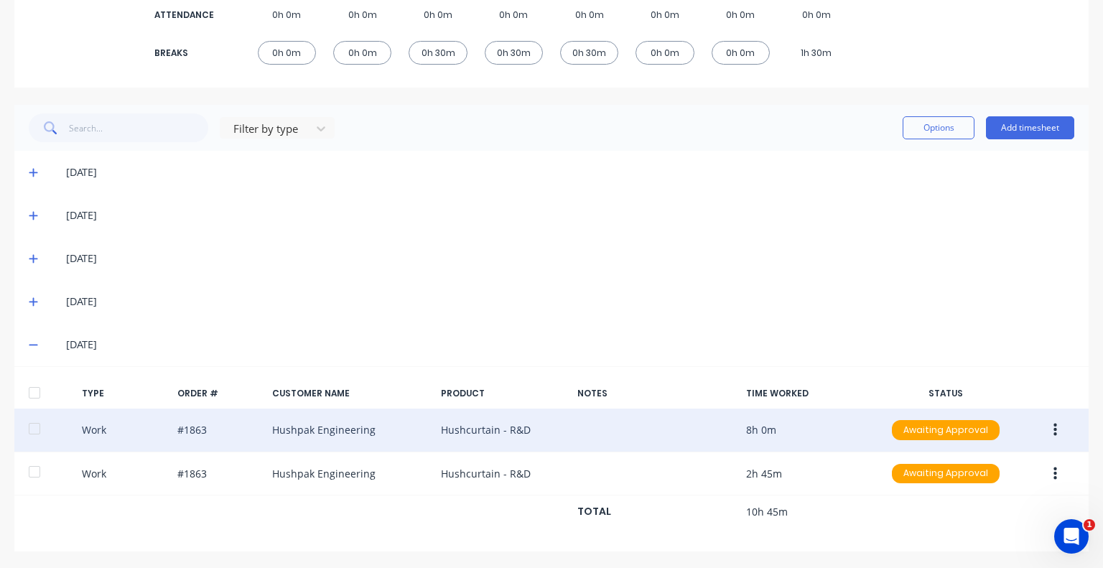
click at [1047, 427] on button "button" at bounding box center [1055, 430] width 34 height 26
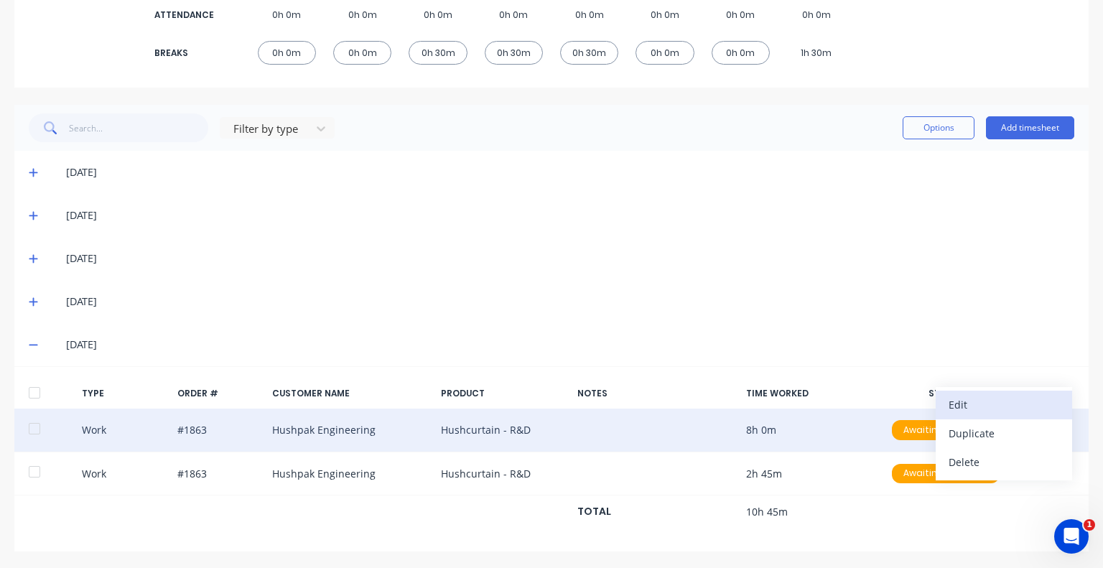
click at [968, 406] on div "Edit" at bounding box center [1003, 404] width 111 height 21
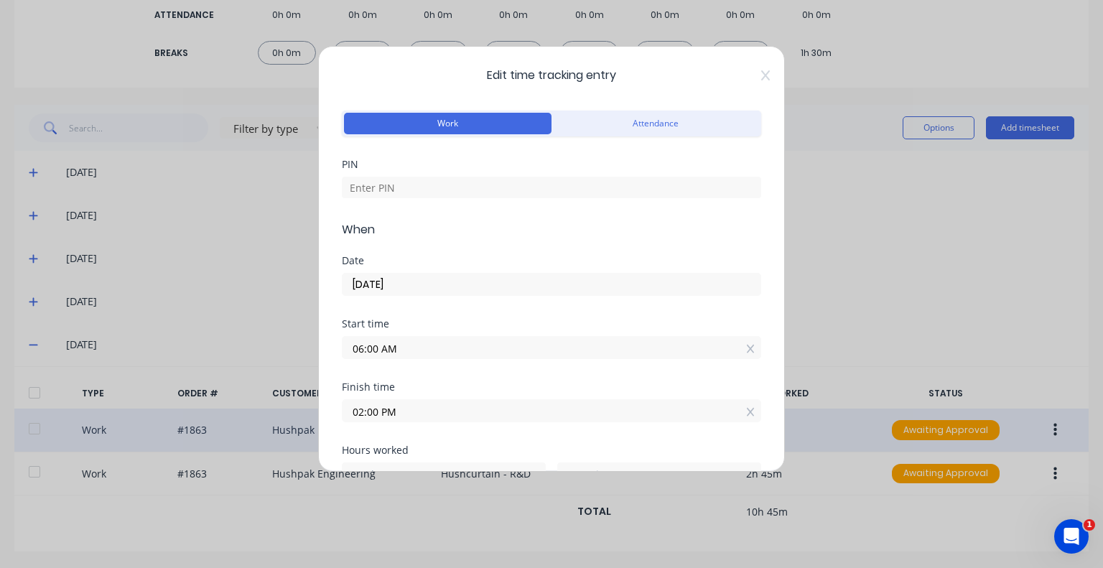
click at [422, 407] on input "02:00 PM" at bounding box center [551, 411] width 418 height 22
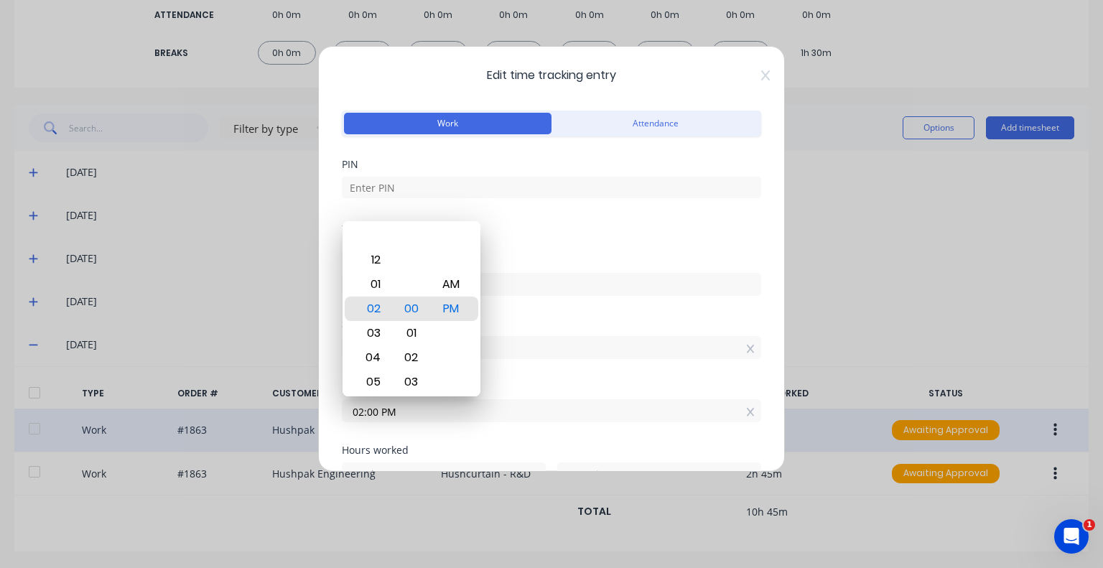
drag, startPoint x: 418, startPoint y: 408, endPoint x: 339, endPoint y: 423, distance: 80.4
click at [339, 423] on div "Edit time tracking entry Work Attendance PIN When Date [DATE] Start time 06:00 …" at bounding box center [551, 259] width 467 height 426
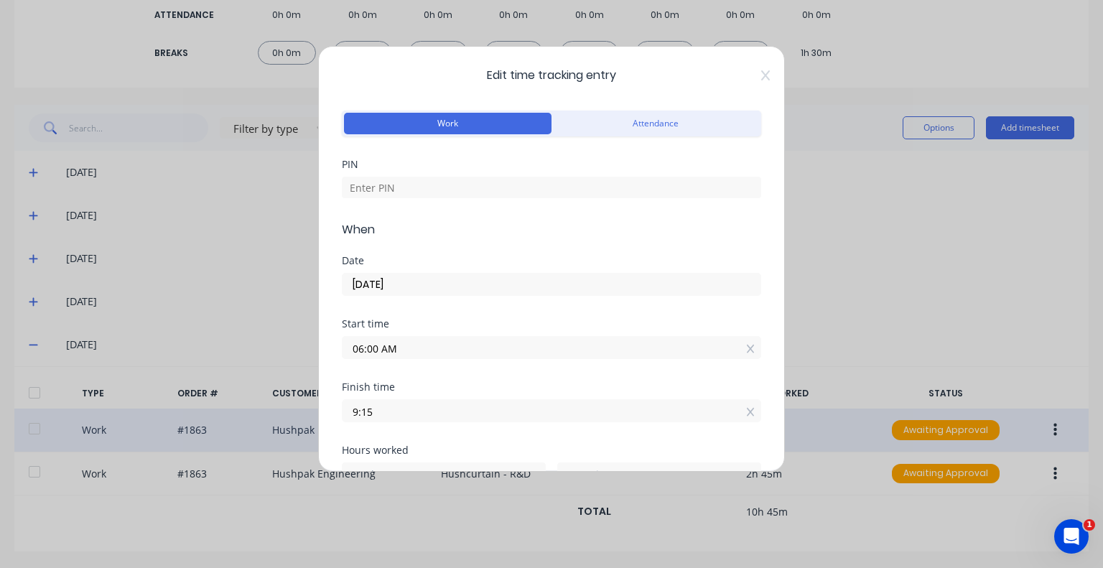
type input "09:15 AM"
type input "3"
type input "15"
click at [491, 357] on label "06:00 AM" at bounding box center [551, 347] width 419 height 23
click at [491, 357] on input "06:00 AM" at bounding box center [551, 348] width 418 height 22
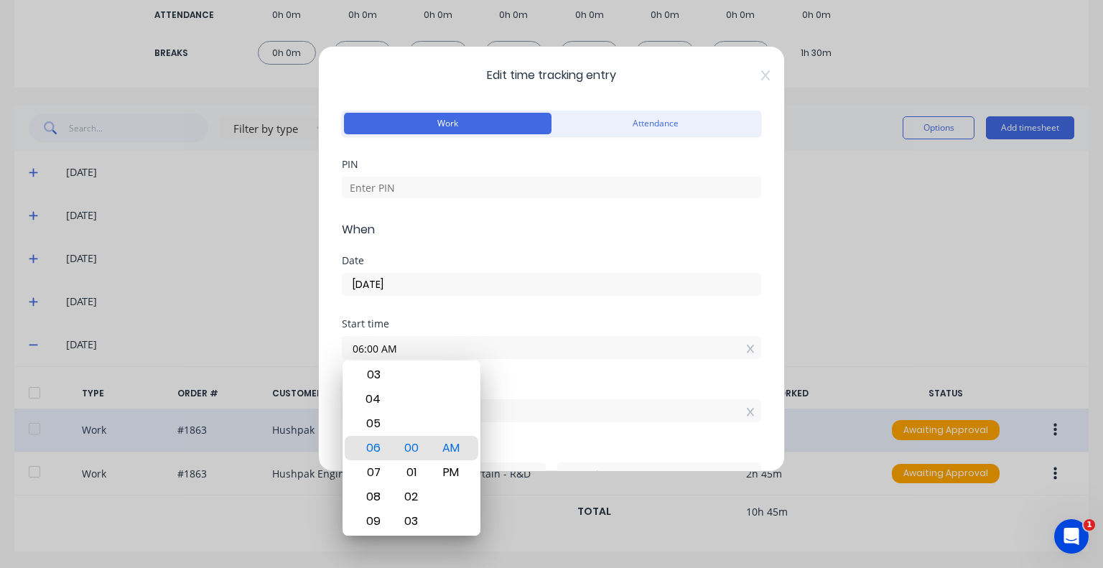
click at [558, 301] on div "Date [DATE]" at bounding box center [551, 287] width 419 height 63
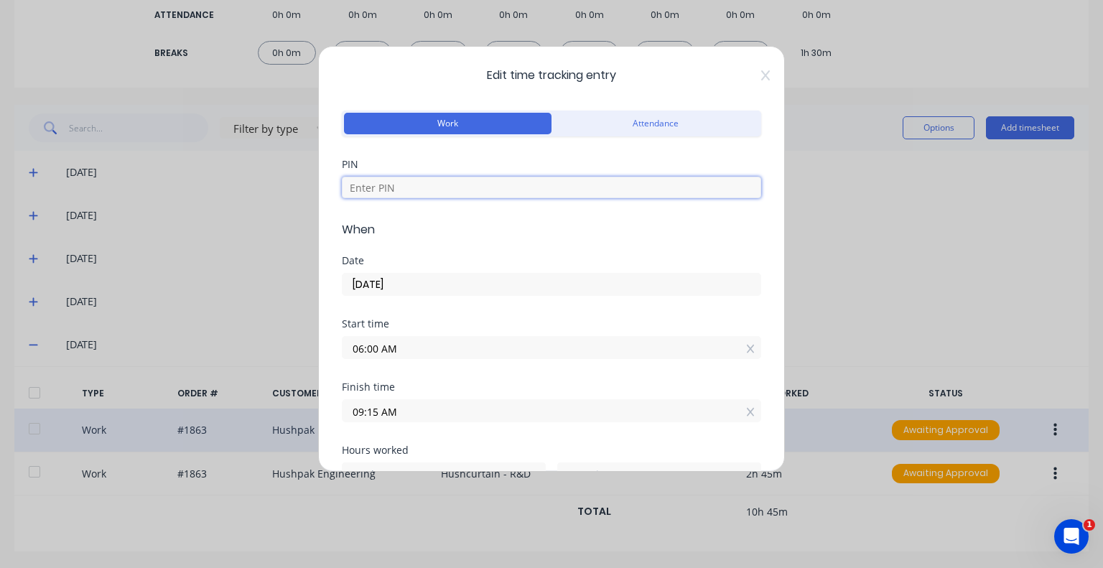
click at [442, 179] on input at bounding box center [551, 188] width 419 height 22
type input "5683"
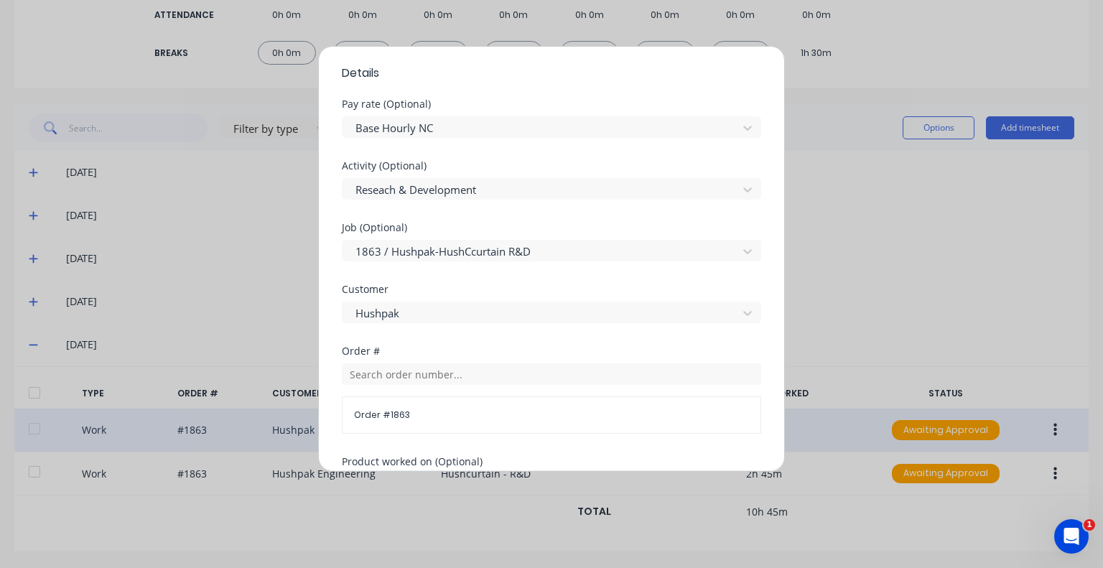
scroll to position [755, 0]
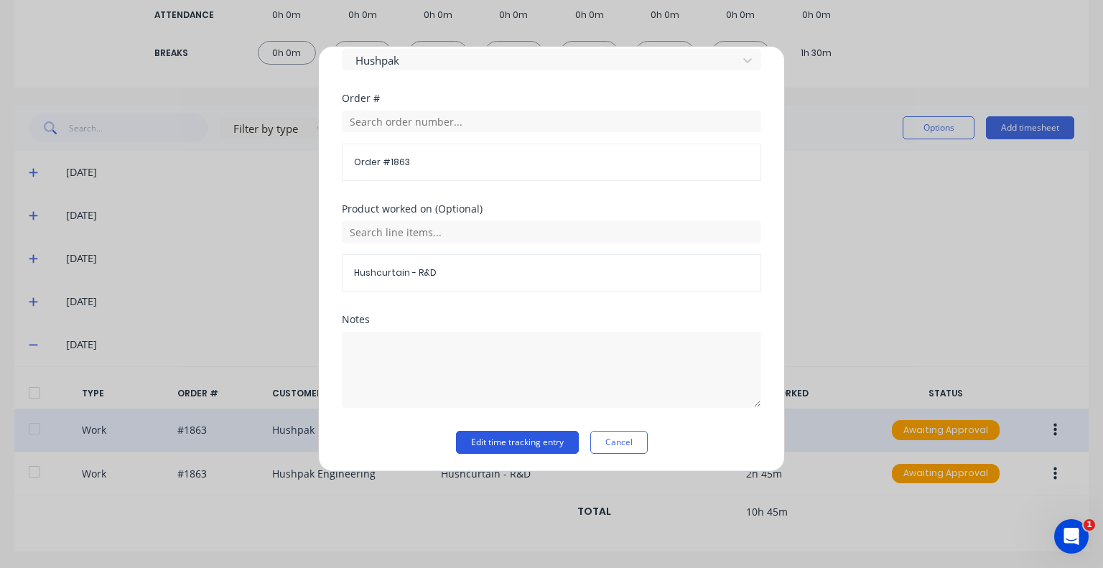
click at [483, 439] on button "Edit time tracking entry" at bounding box center [517, 442] width 123 height 23
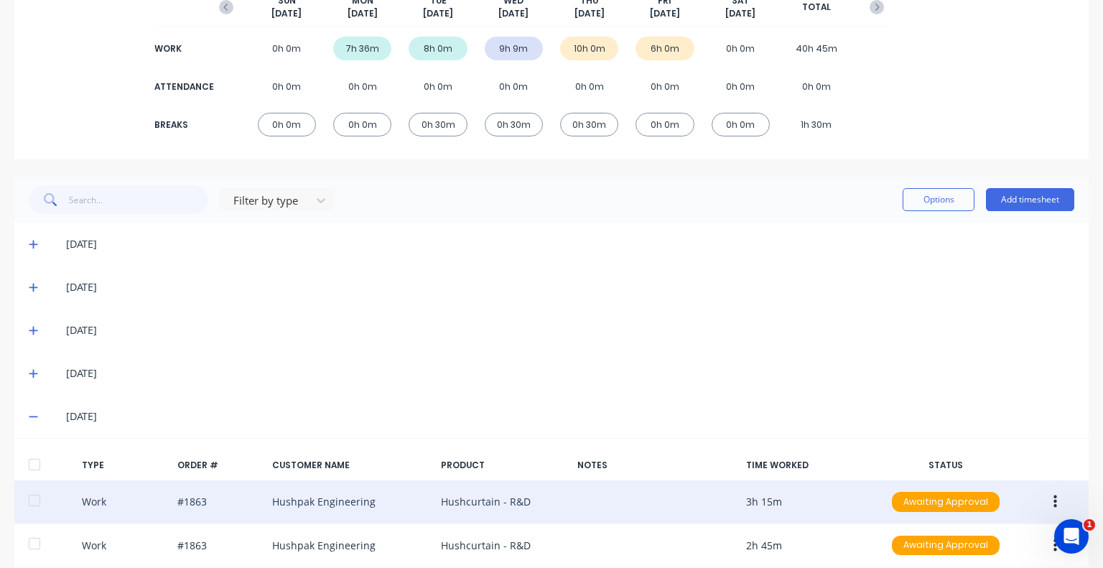
scroll to position [270, 0]
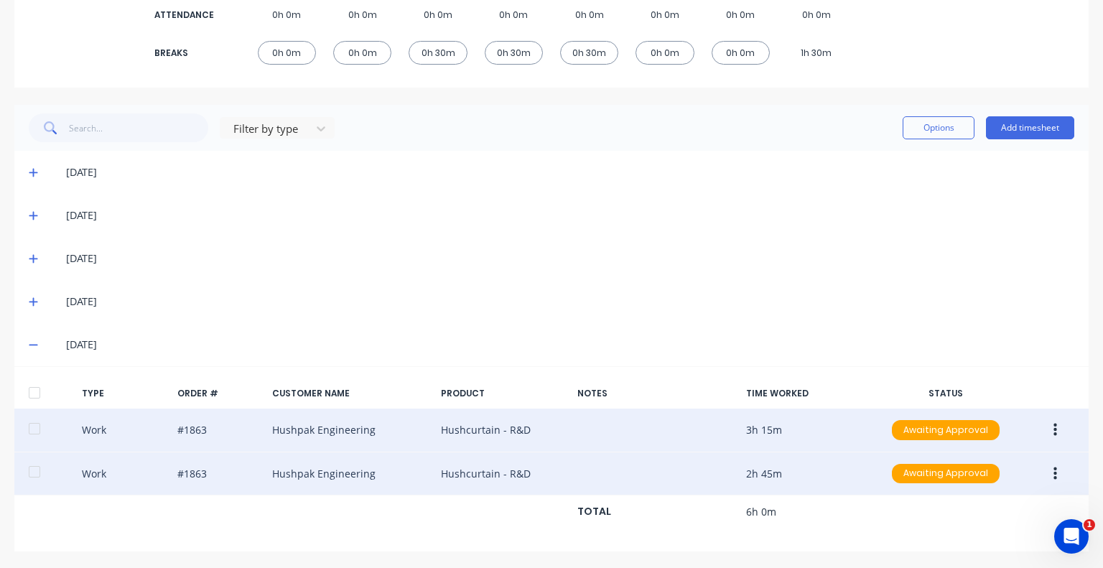
click at [1047, 474] on button "button" at bounding box center [1055, 474] width 34 height 26
click at [970, 479] on div "Duplicate" at bounding box center [1003, 477] width 111 height 21
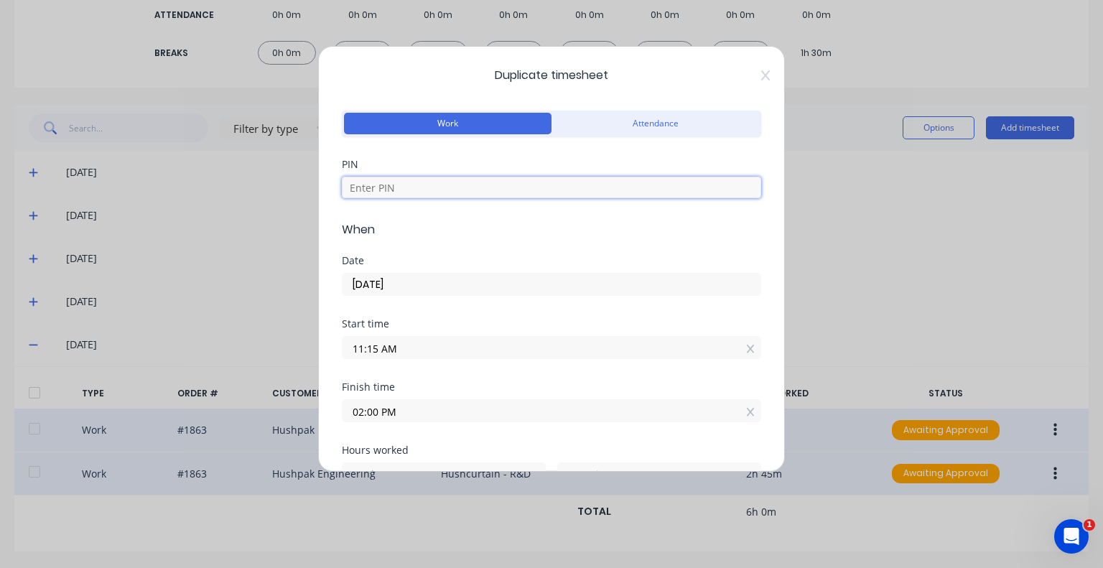
click at [472, 186] on input at bounding box center [551, 188] width 419 height 22
type input "5683"
drag, startPoint x: 411, startPoint y: 407, endPoint x: 313, endPoint y: 419, distance: 98.4
click at [313, 419] on div "Duplicate timesheet Work Attendance PIN 5683 When Date [DATE] Start time 11:15 …" at bounding box center [551, 284] width 1103 height 568
type input "11:15 AM"
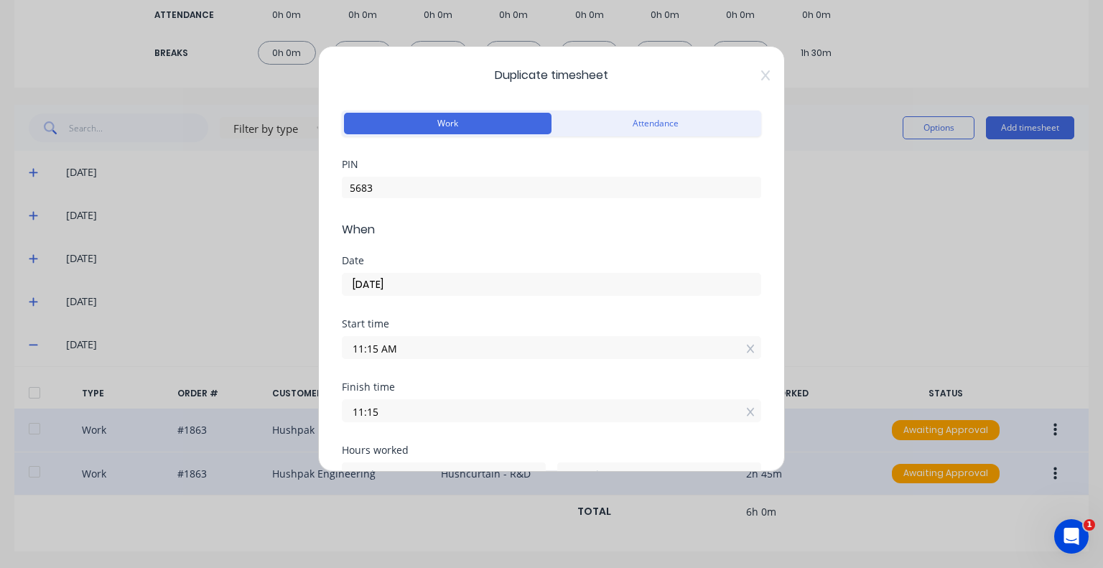
type input "0"
drag, startPoint x: 411, startPoint y: 350, endPoint x: 327, endPoint y: 350, distance: 83.3
click at [327, 350] on div "Duplicate timesheet Work Attendance PIN 5683 When Date [DATE] Start time 11:15 …" at bounding box center [551, 259] width 467 height 426
type input "09:15 AM"
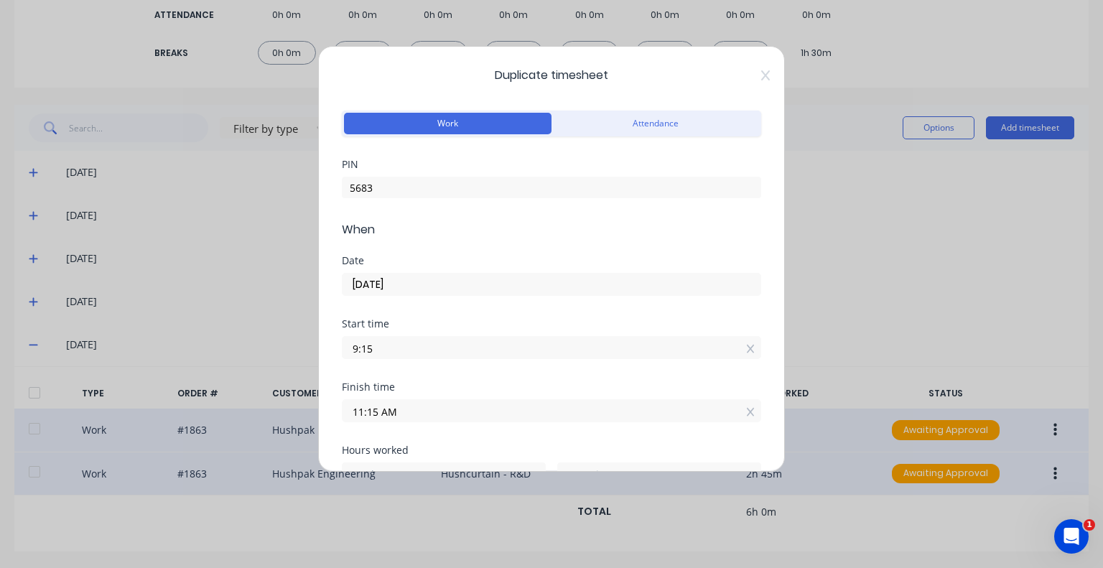
type input "2"
click at [404, 321] on div "Start time" at bounding box center [551, 324] width 419 height 10
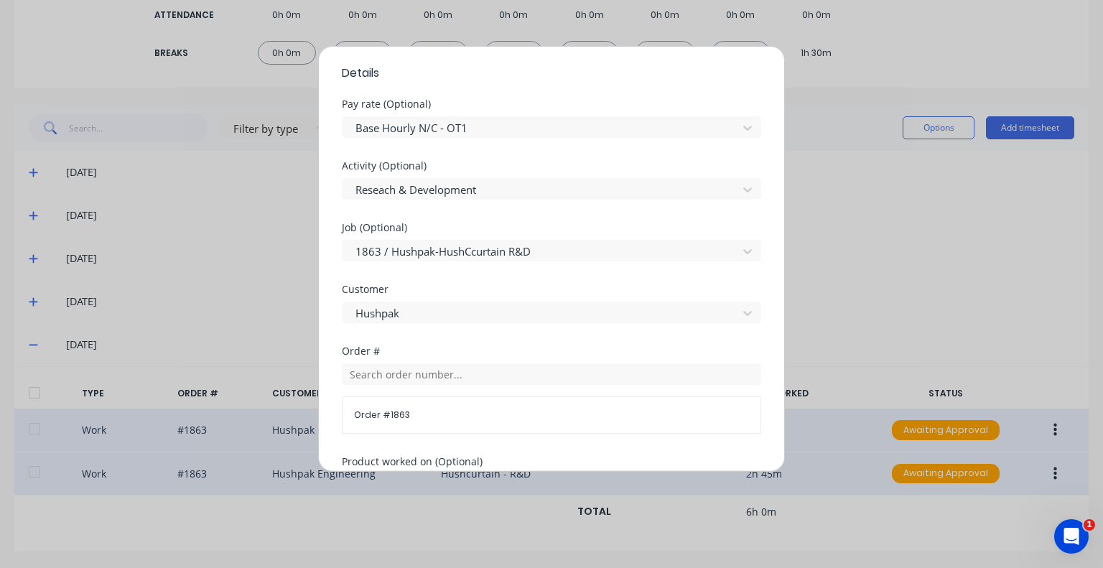
scroll to position [755, 0]
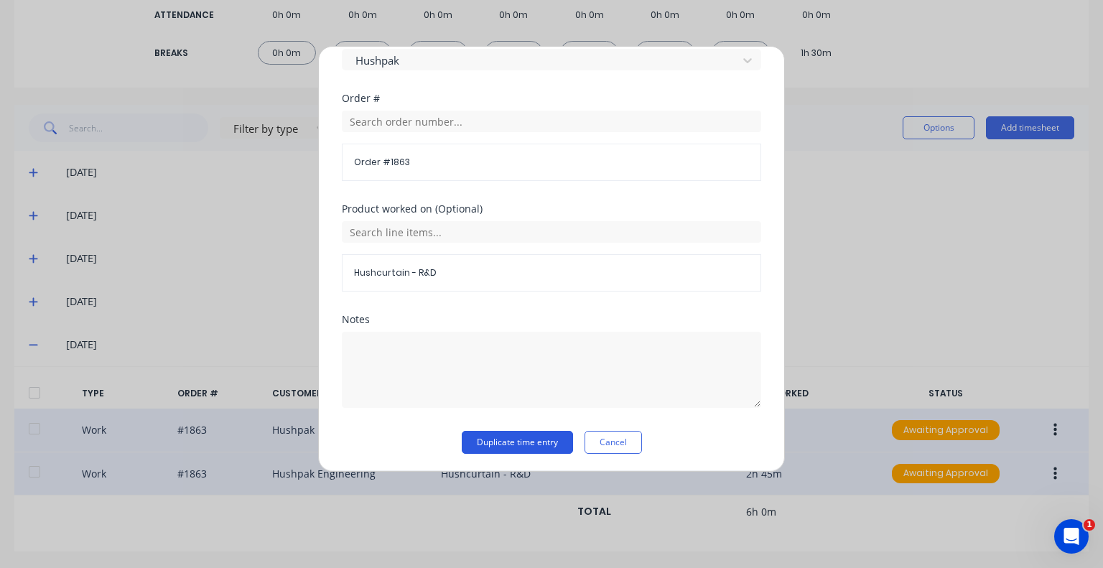
click at [498, 436] on button "Duplicate time entry" at bounding box center [517, 442] width 111 height 23
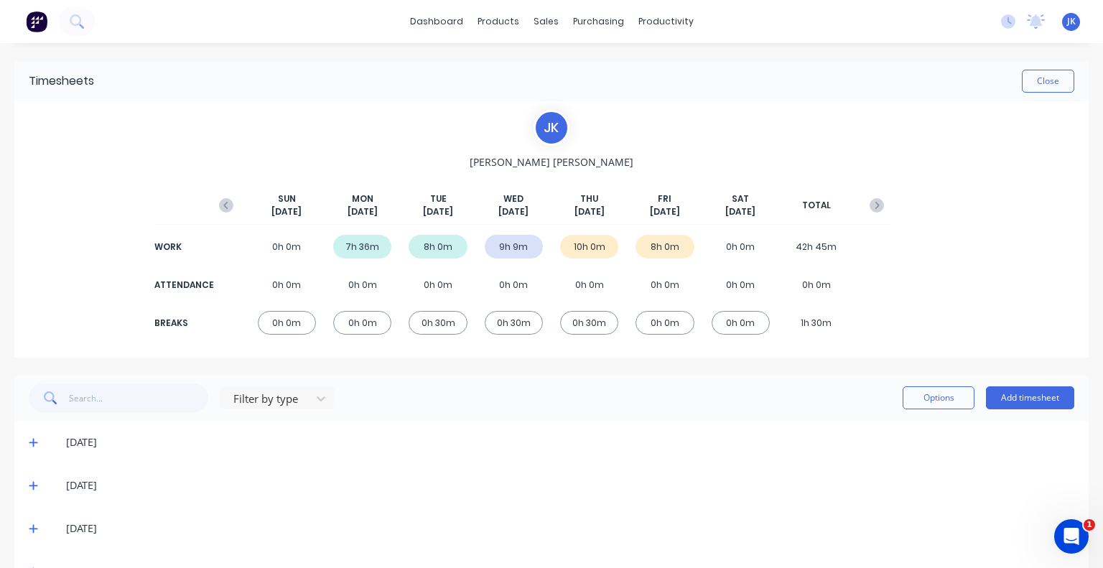
scroll to position [313, 0]
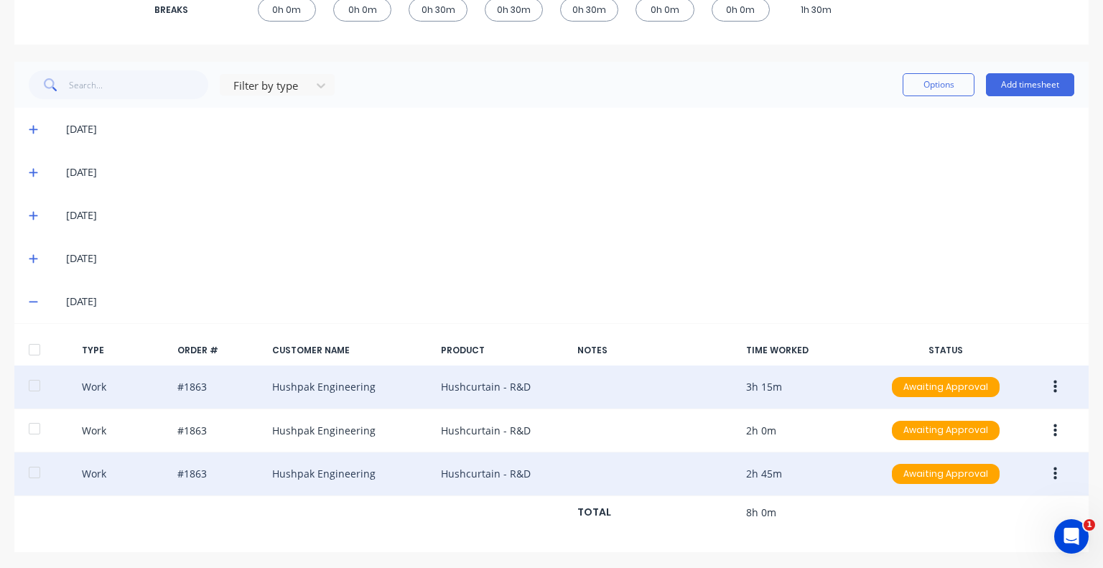
click at [1053, 387] on icon "button" at bounding box center [1055, 387] width 4 height 16
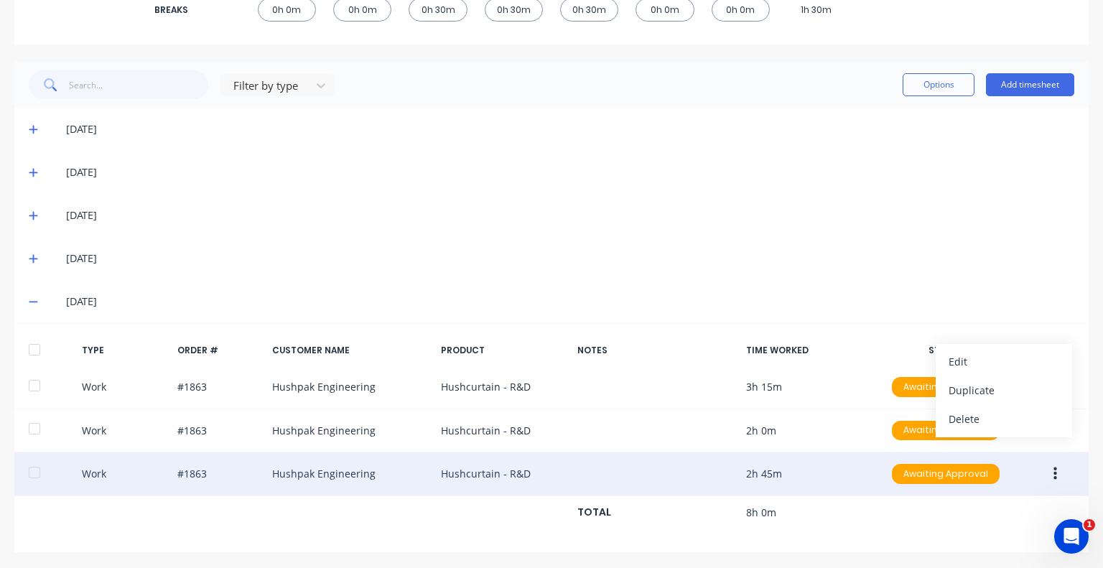
click at [907, 284] on div "[DATE]" at bounding box center [551, 301] width 1074 height 43
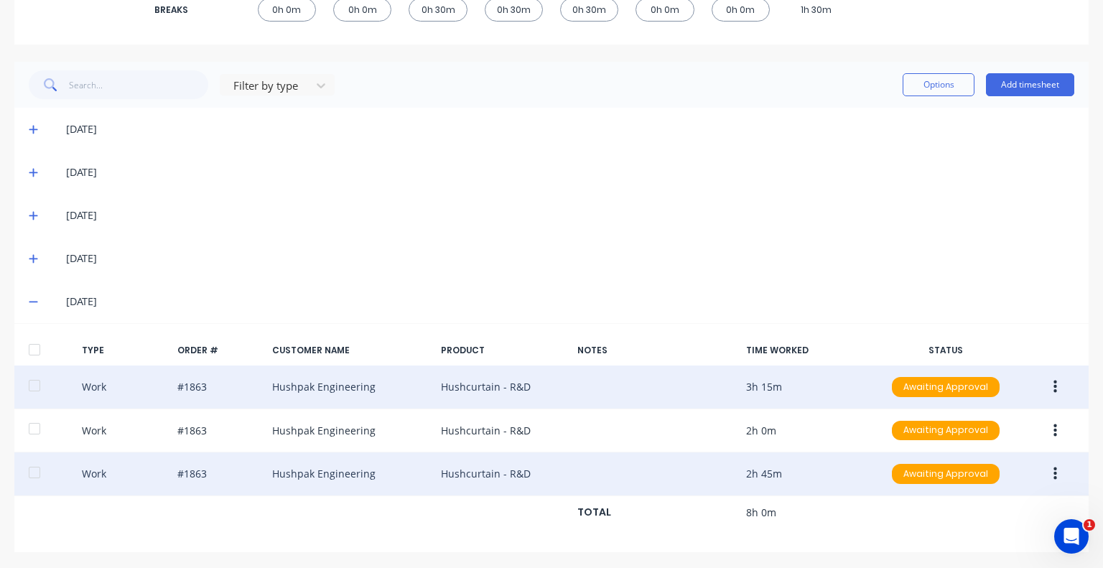
click at [1053, 385] on icon "button" at bounding box center [1055, 386] width 4 height 13
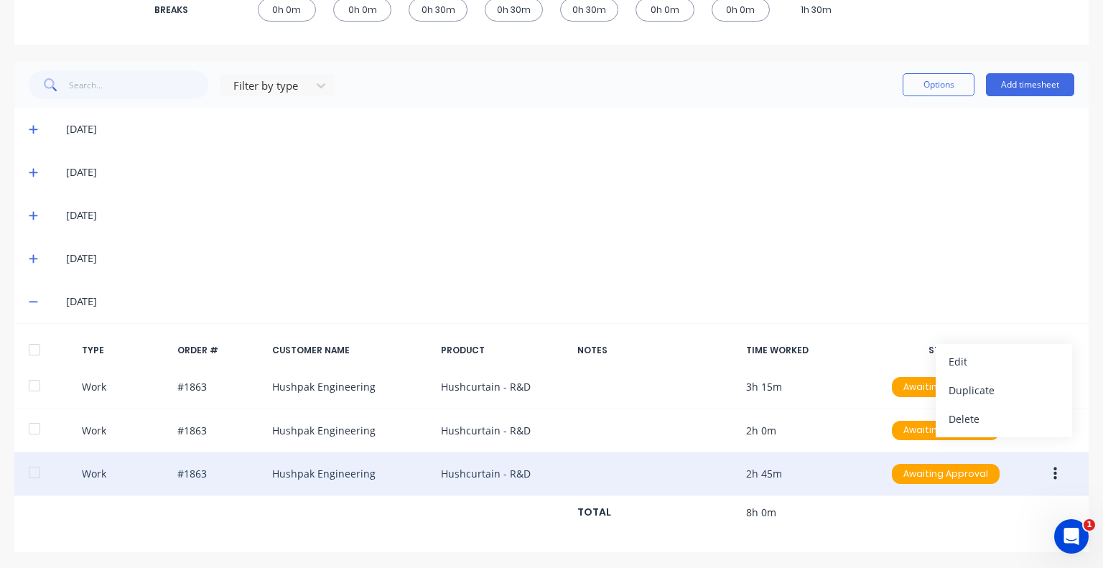
click at [744, 266] on div "[DATE]" at bounding box center [551, 258] width 1074 height 43
click at [738, 266] on div "[DATE]" at bounding box center [551, 258] width 1074 height 43
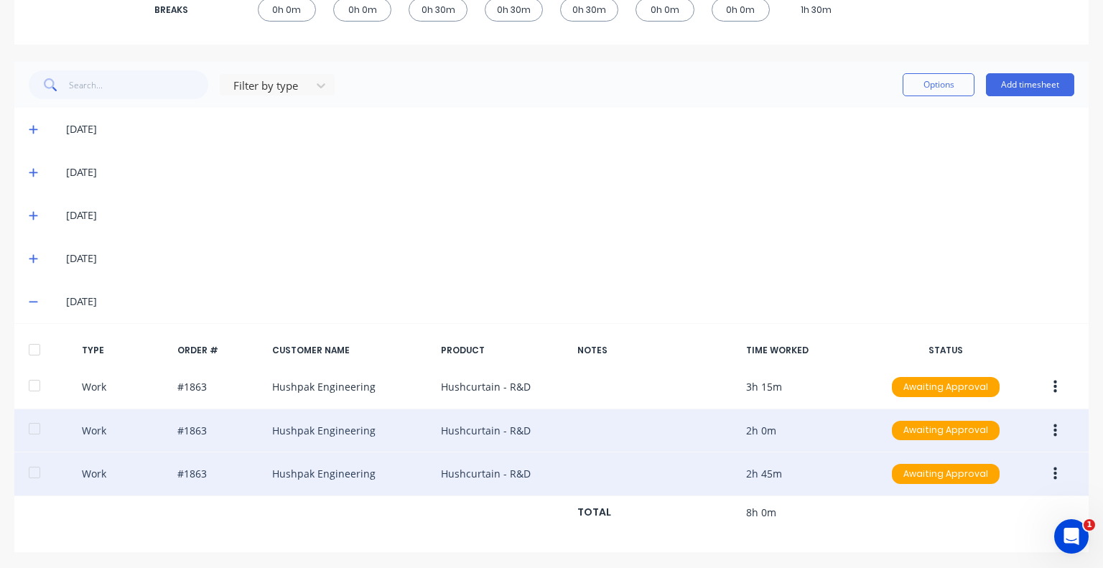
click at [1042, 426] on button "button" at bounding box center [1055, 431] width 34 height 26
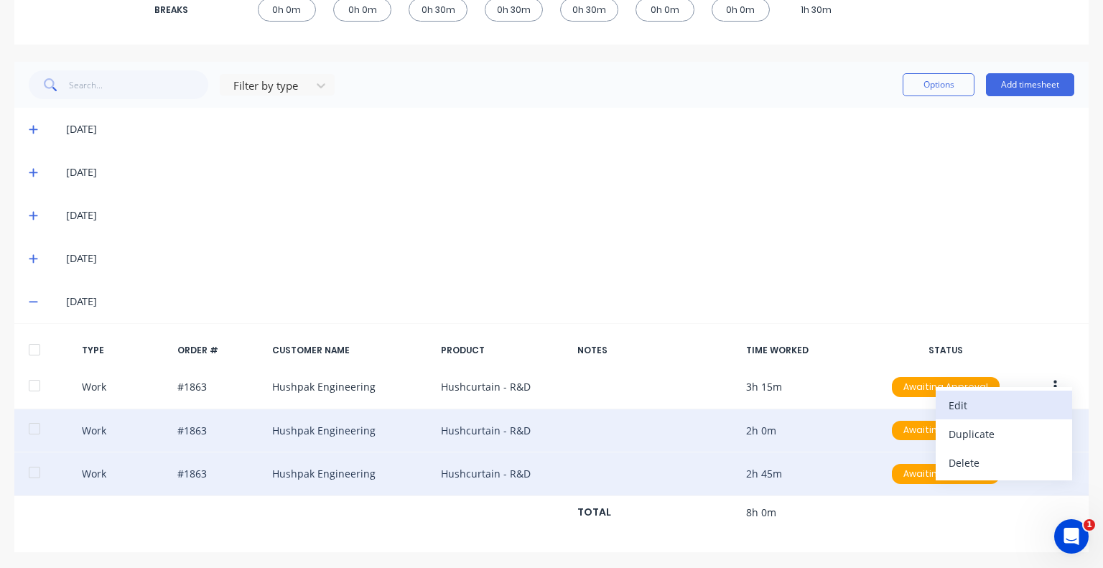
click at [965, 406] on div "Edit" at bounding box center [1003, 405] width 111 height 21
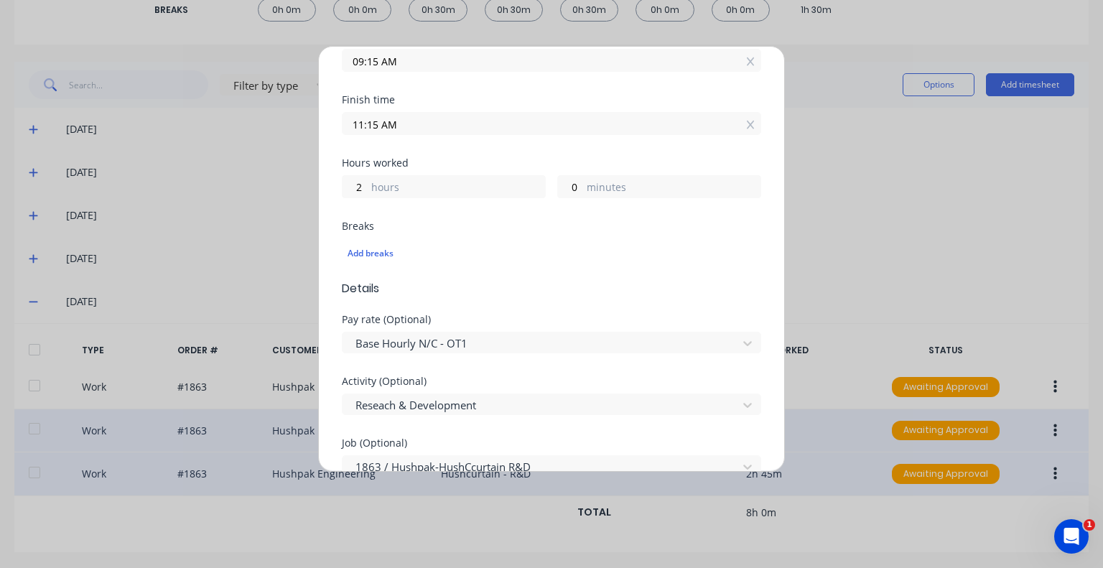
scroll to position [359, 0]
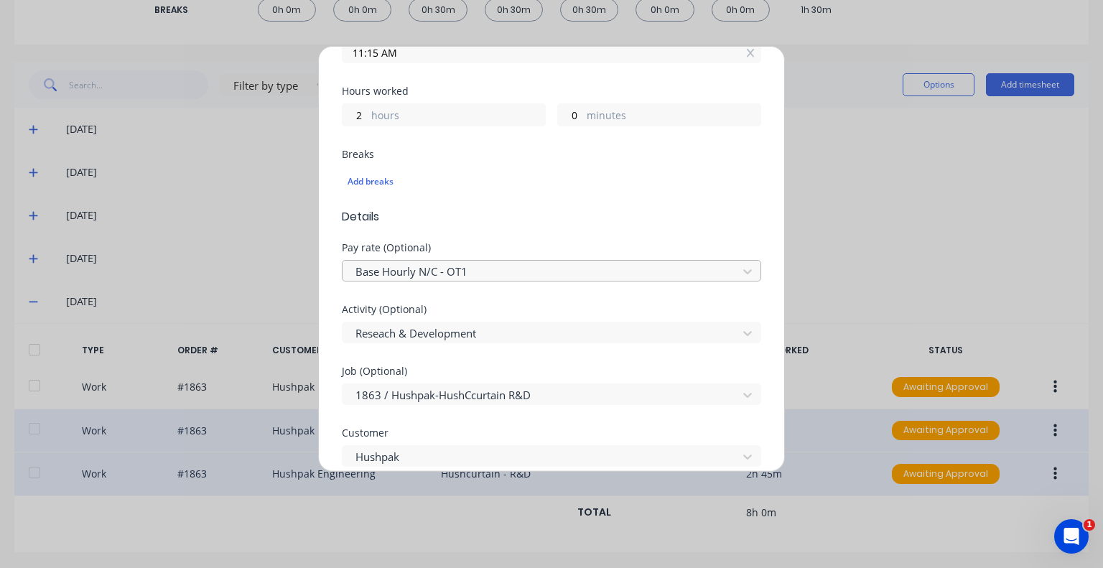
click at [507, 273] on div at bounding box center [542, 272] width 376 height 18
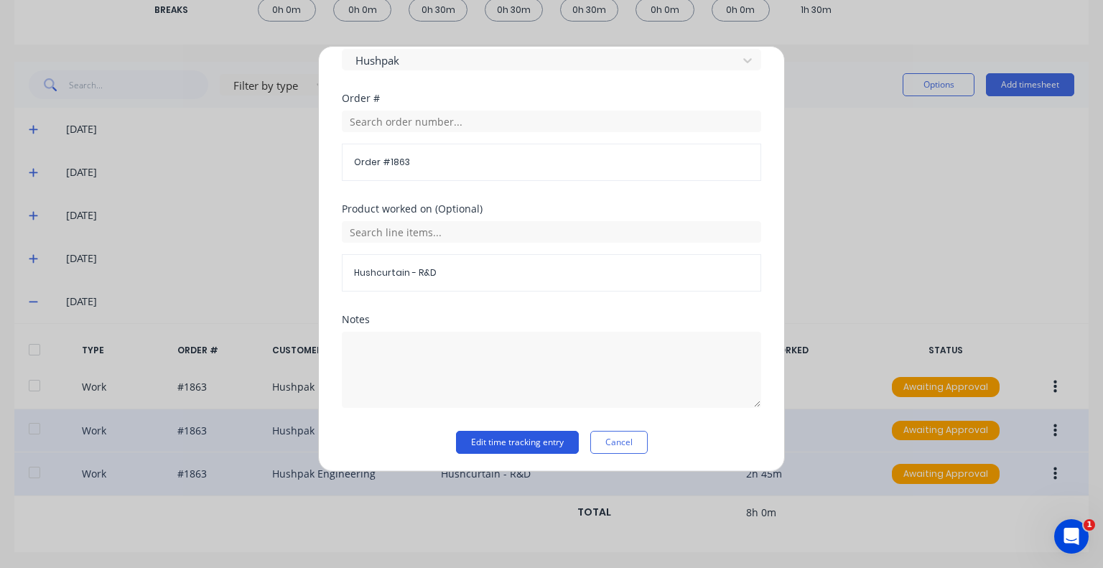
click at [528, 444] on button "Edit time tracking entry" at bounding box center [517, 442] width 123 height 23
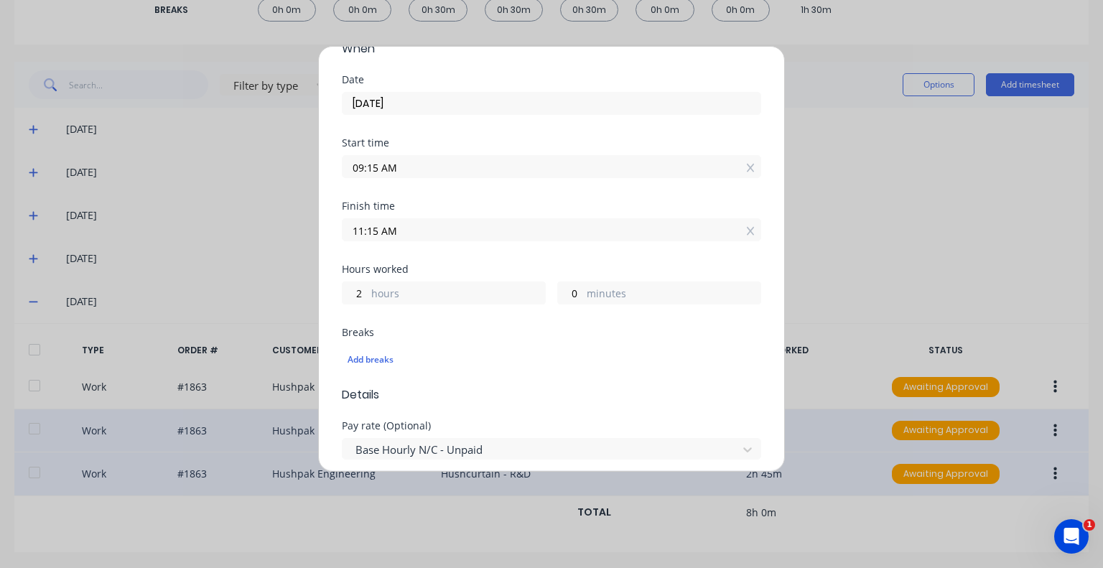
scroll to position [0, 0]
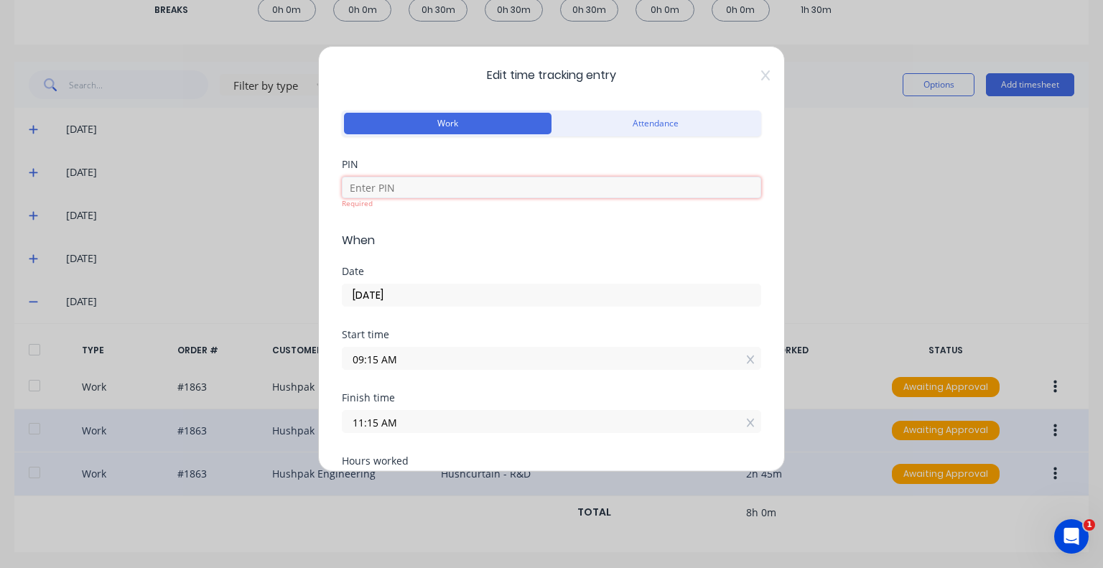
drag, startPoint x: 416, startPoint y: 178, endPoint x: 423, endPoint y: 195, distance: 17.7
click at [416, 179] on input at bounding box center [551, 188] width 419 height 22
type input "5683"
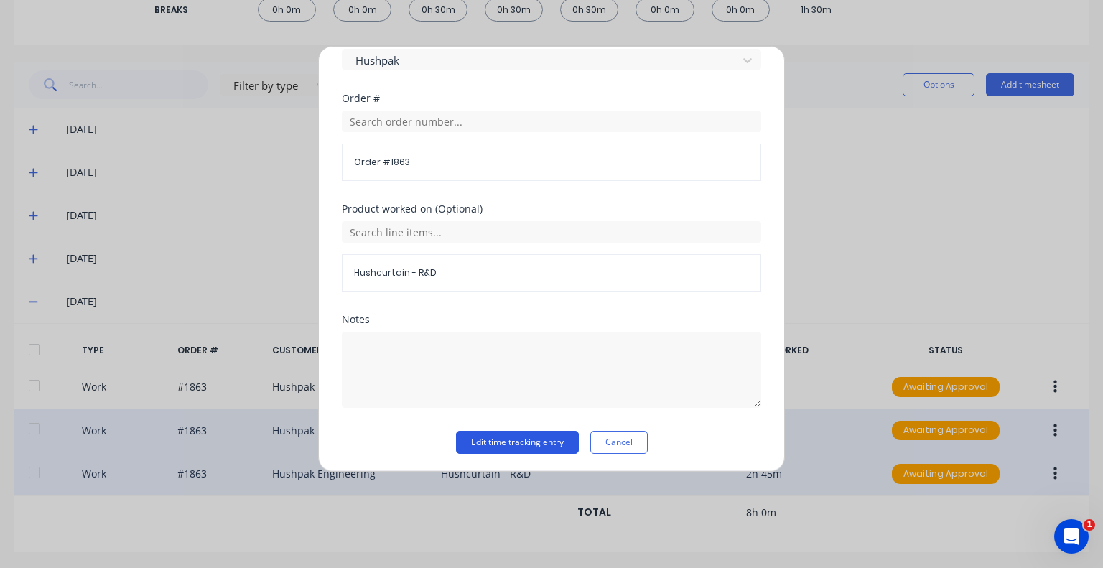
scroll to position [755, 0]
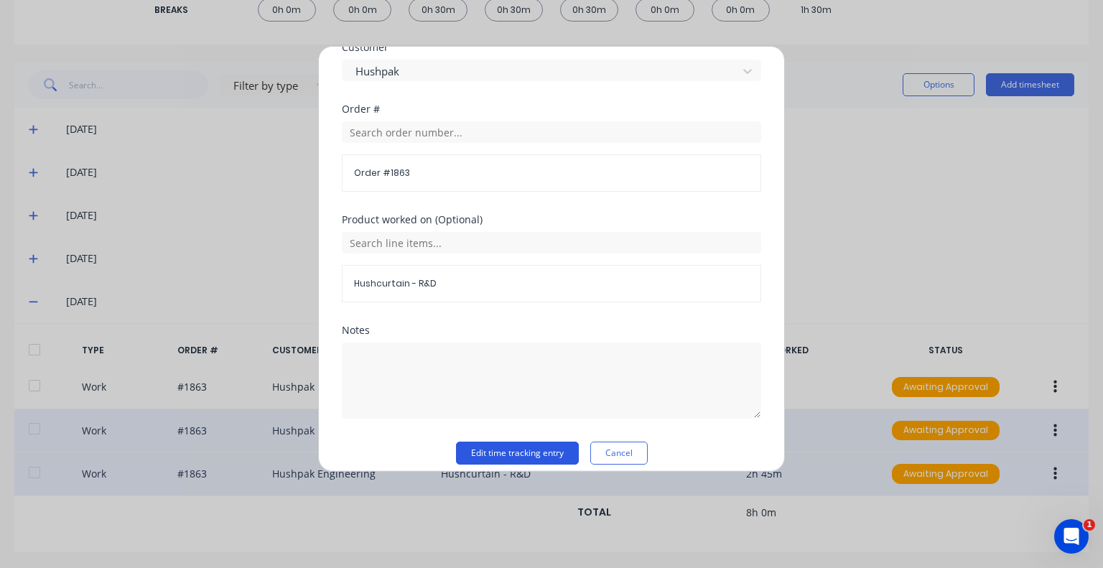
click at [526, 441] on button "Edit time tracking entry" at bounding box center [517, 452] width 123 height 23
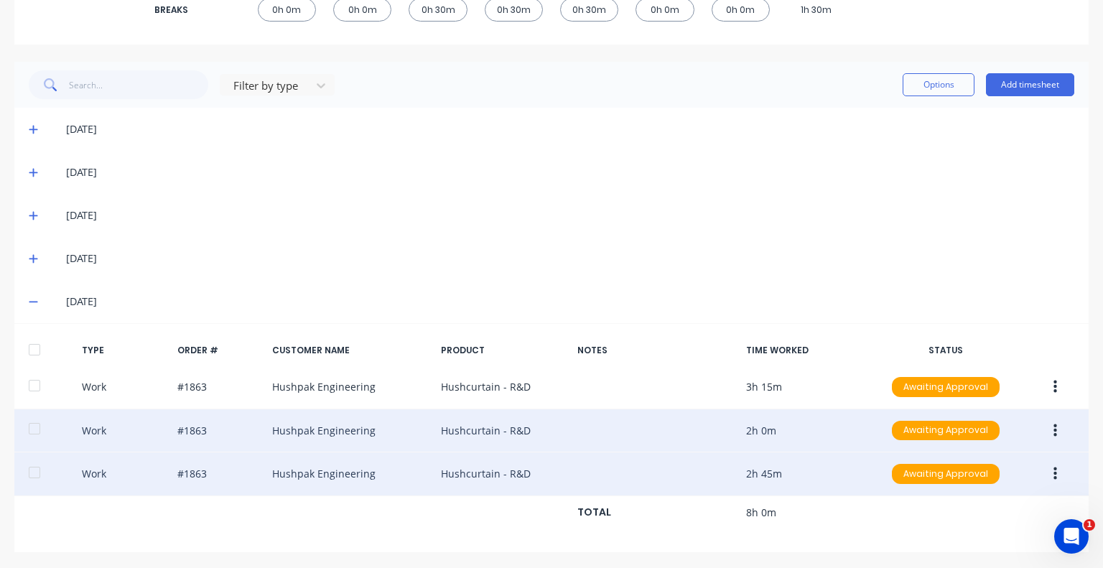
click at [854, 270] on div "[DATE]" at bounding box center [551, 258] width 1074 height 43
